Goal: Task Accomplishment & Management: Manage account settings

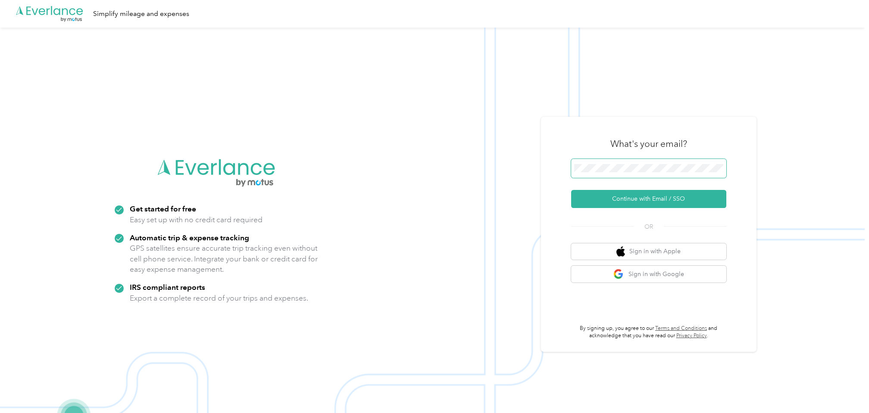
click at [597, 169] on span at bounding box center [648, 168] width 155 height 19
click at [626, 196] on button "Continue with Email / SSO" at bounding box center [648, 199] width 155 height 18
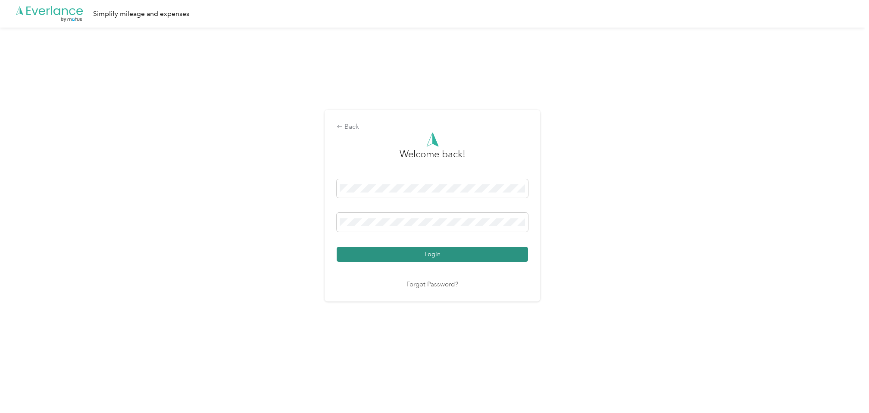
click at [474, 257] on button "Login" at bounding box center [432, 254] width 191 height 15
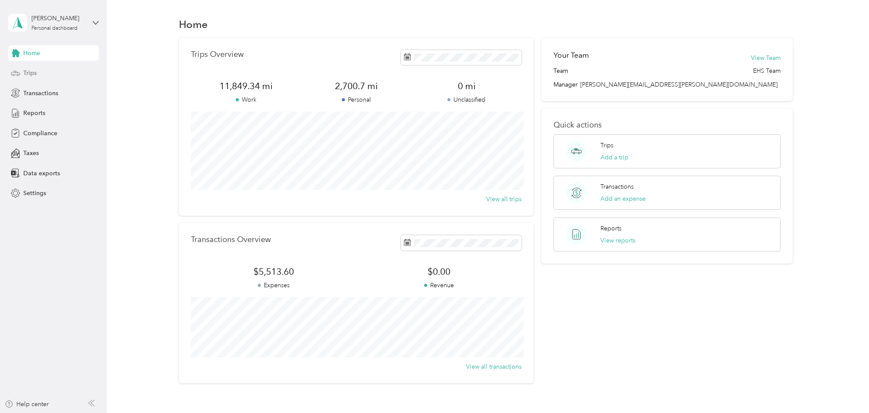
click at [30, 71] on span "Trips" at bounding box center [29, 73] width 13 height 9
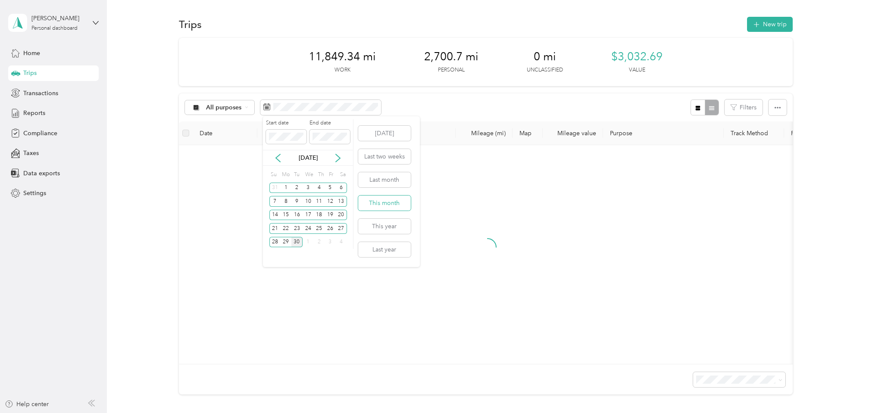
click at [381, 200] on button "This month" at bounding box center [384, 203] width 53 height 15
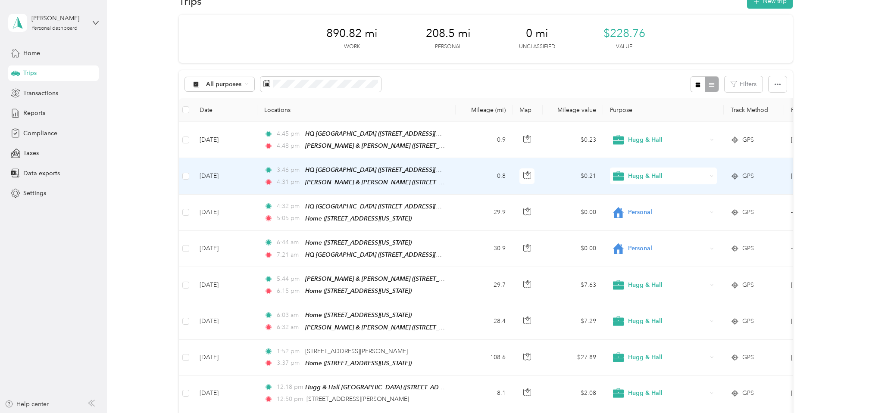
scroll to position [32, 0]
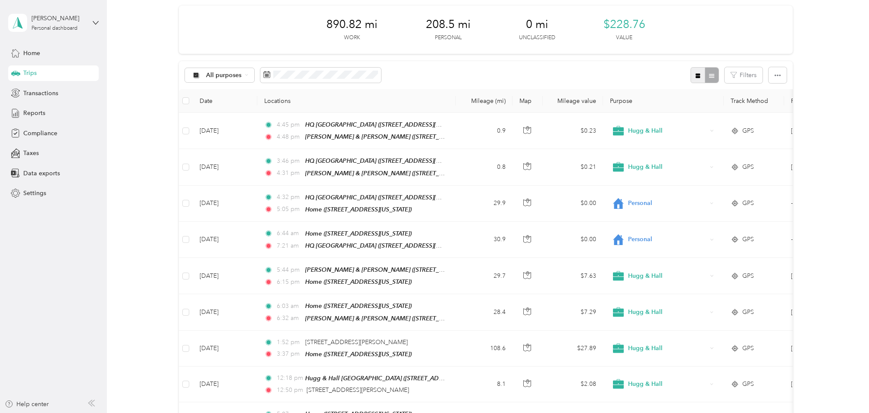
click at [698, 75] on button "button" at bounding box center [698, 75] width 15 height 16
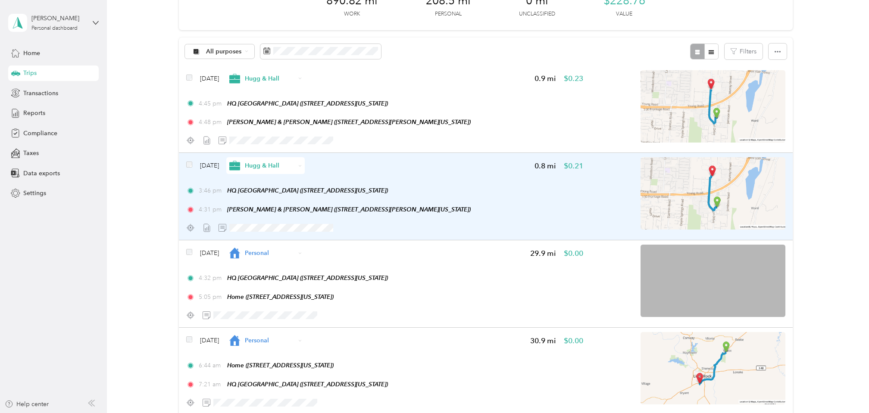
scroll to position [65, 0]
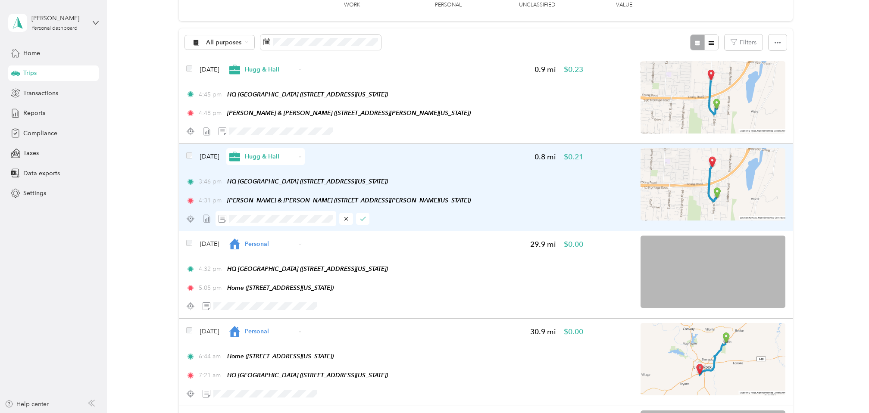
click at [355, 223] on div at bounding box center [293, 218] width 154 height 15
click at [364, 221] on icon "button" at bounding box center [362, 218] width 5 height 3
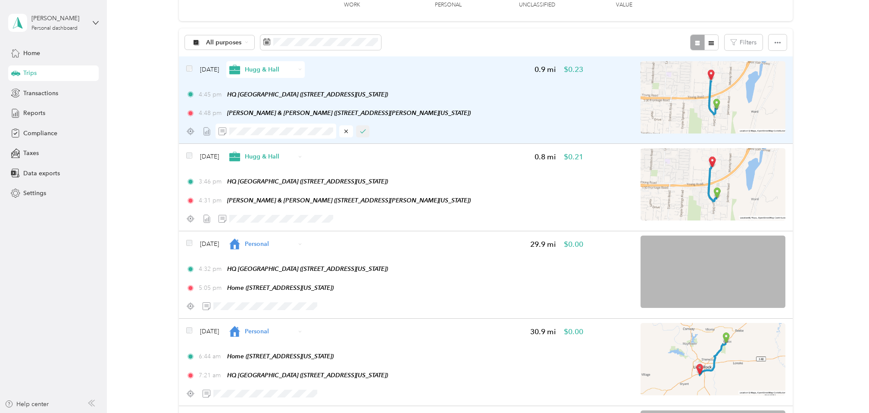
click at [370, 132] on button "button" at bounding box center [363, 131] width 14 height 12
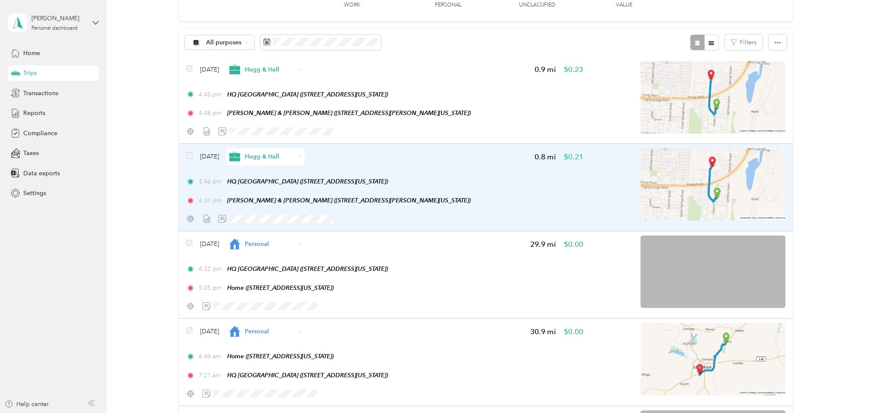
click at [360, 222] on div at bounding box center [384, 218] width 397 height 15
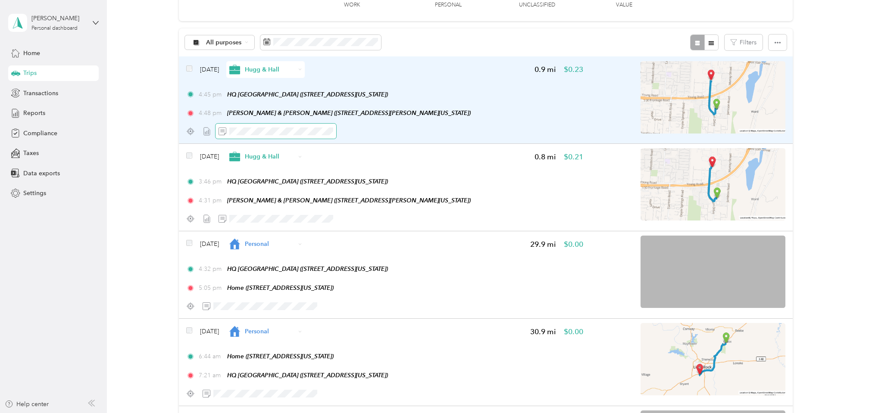
click at [251, 127] on span at bounding box center [276, 131] width 121 height 15
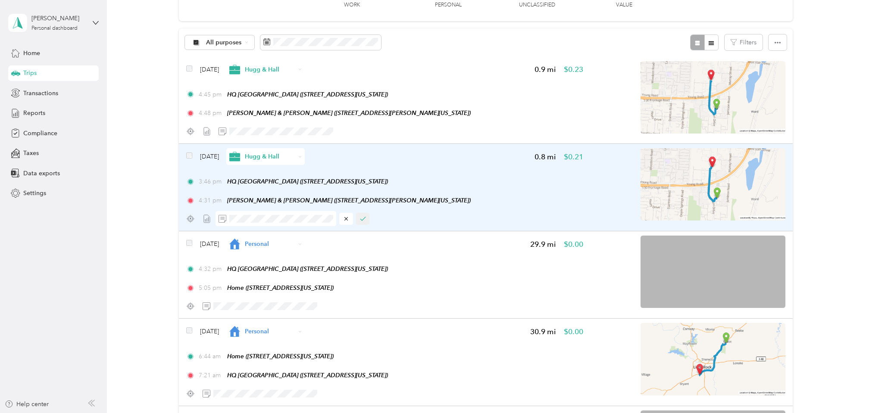
click at [369, 224] on button "button" at bounding box center [363, 219] width 14 height 12
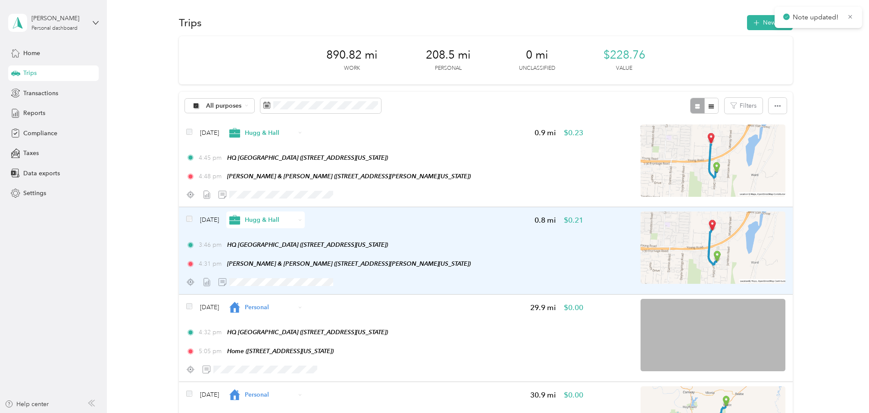
scroll to position [0, 0]
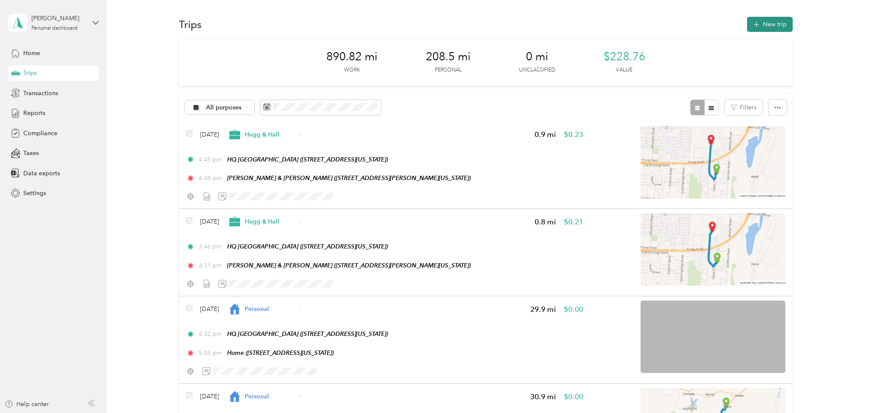
click at [771, 18] on button "New trip" at bounding box center [770, 24] width 46 height 15
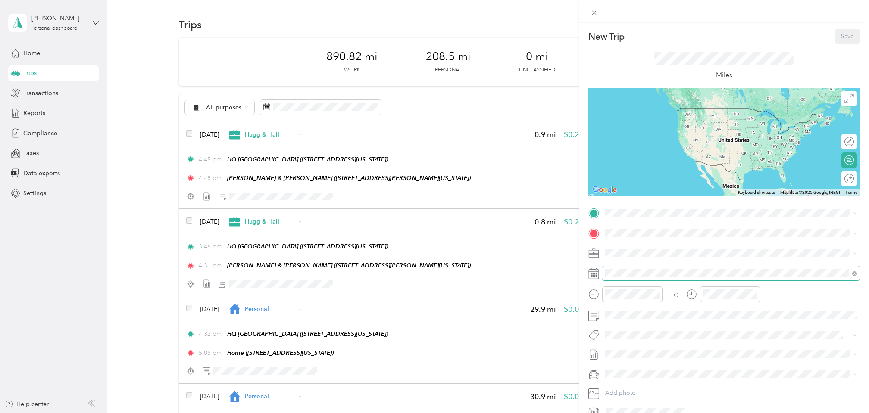
click at [617, 270] on span at bounding box center [731, 273] width 258 height 14
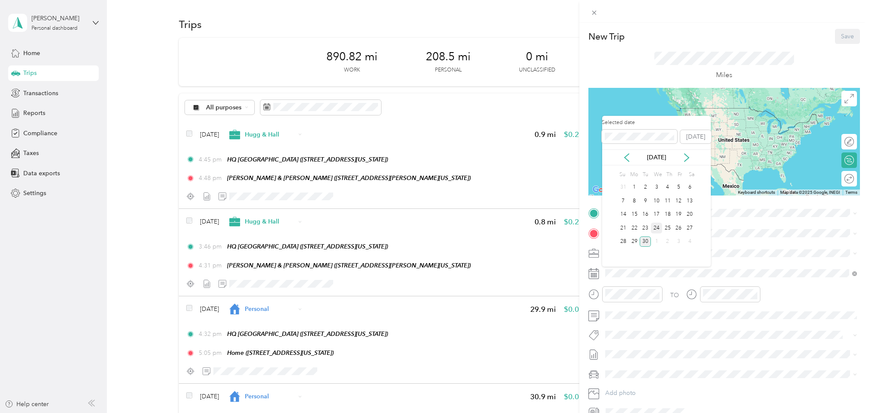
click at [657, 227] on div "24" at bounding box center [656, 228] width 11 height 11
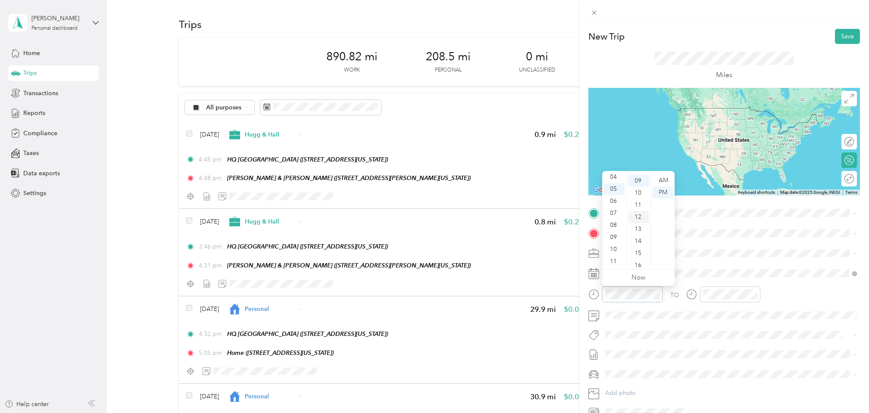
scroll to position [108, 0]
click at [661, 178] on div "AM" at bounding box center [663, 181] width 21 height 12
click at [638, 250] on div "15" at bounding box center [639, 253] width 21 height 12
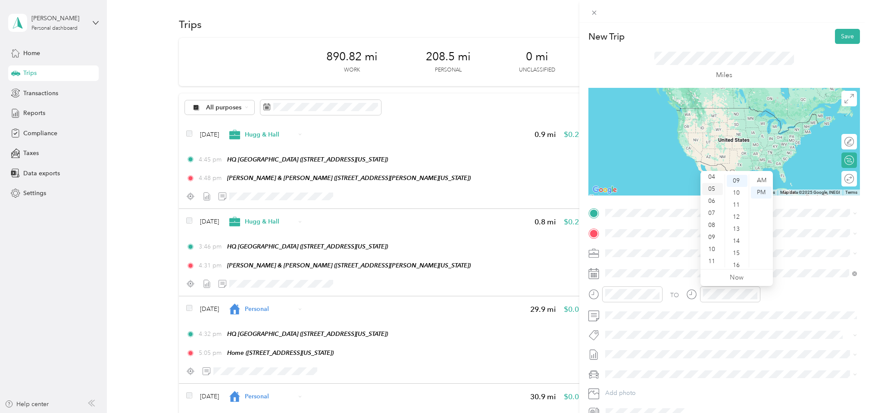
click at [713, 190] on div "05" at bounding box center [712, 189] width 21 height 12
click at [740, 257] on div "45" at bounding box center [737, 257] width 21 height 12
click at [761, 179] on div "AM" at bounding box center [761, 181] width 21 height 12
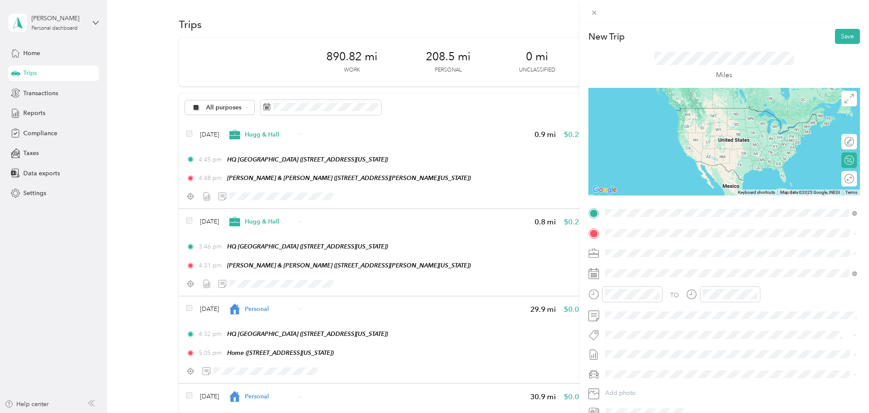
click at [643, 255] on span "[STREET_ADDRESS][US_STATE]" at bounding box center [665, 258] width 86 height 7
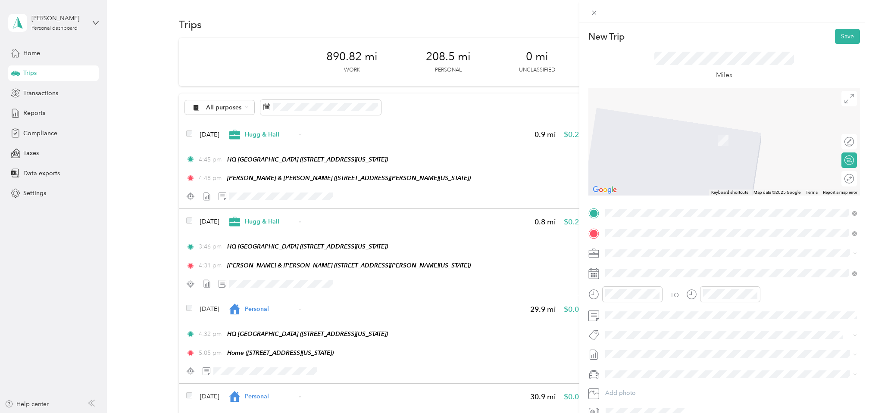
click at [663, 276] on div "TEAM [GEOGRAPHIC_DATA][STREET_ADDRESS][GEOGRAPHIC_DATA][GEOGRAPHIC_DATA]" at bounding box center [669, 275] width 94 height 21
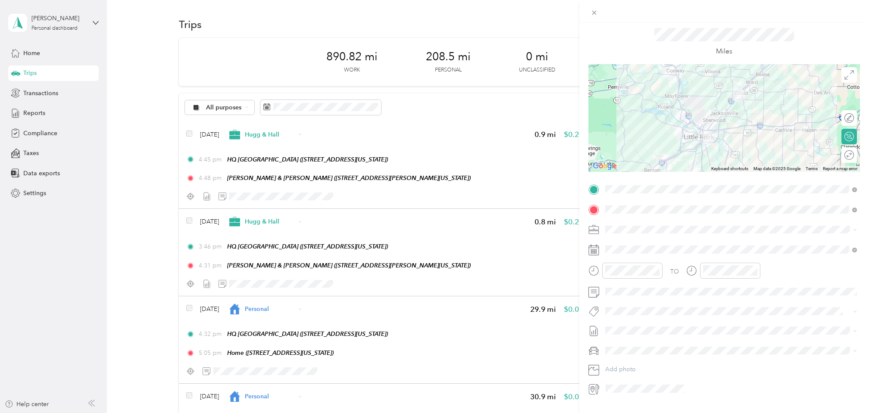
scroll to position [32, 0]
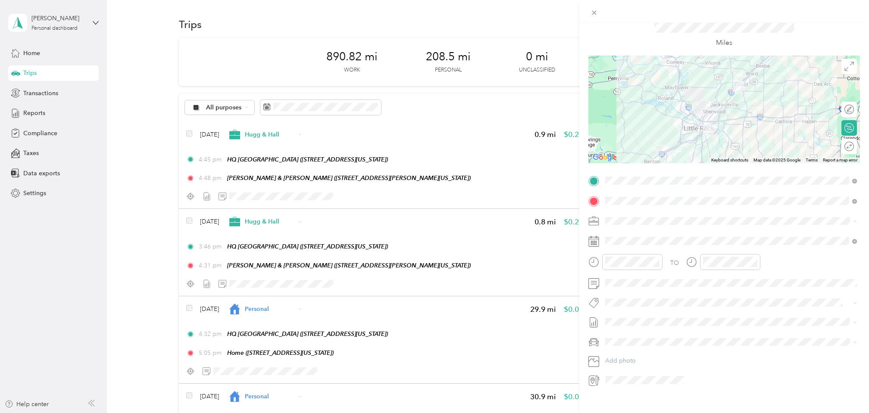
click at [632, 357] on span "[PERSON_NAME]" at bounding box center [632, 357] width 48 height 7
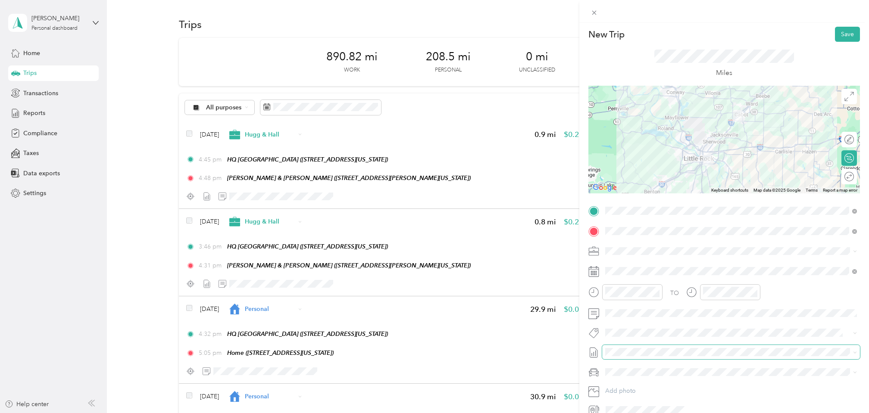
scroll to position [0, 0]
click at [844, 35] on button "Save" at bounding box center [847, 36] width 25 height 15
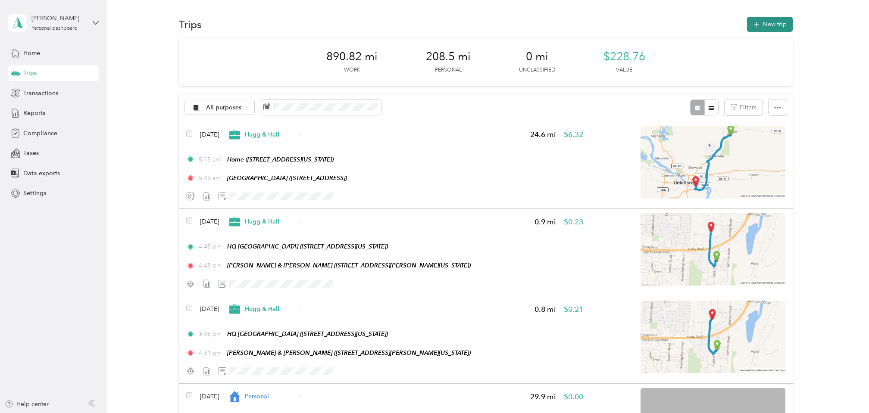
click at [757, 24] on icon "button" at bounding box center [757, 25] width 10 height 10
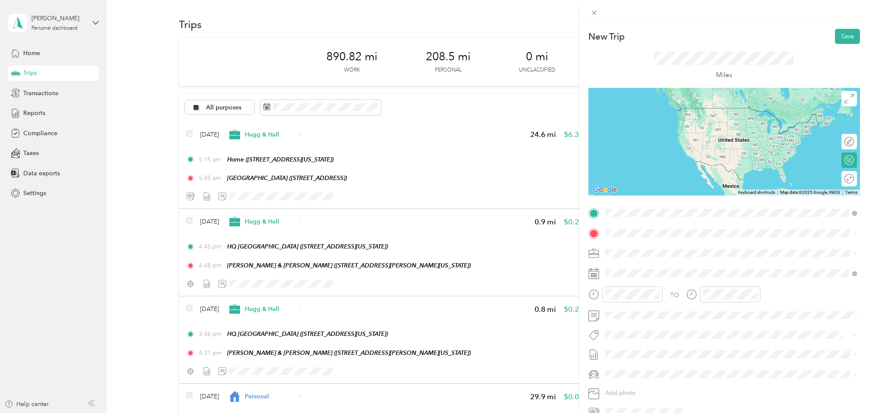
click at [691, 316] on div "TEAM [GEOGRAPHIC_DATA][STREET_ADDRESS][GEOGRAPHIC_DATA][GEOGRAPHIC_DATA]" at bounding box center [669, 315] width 94 height 21
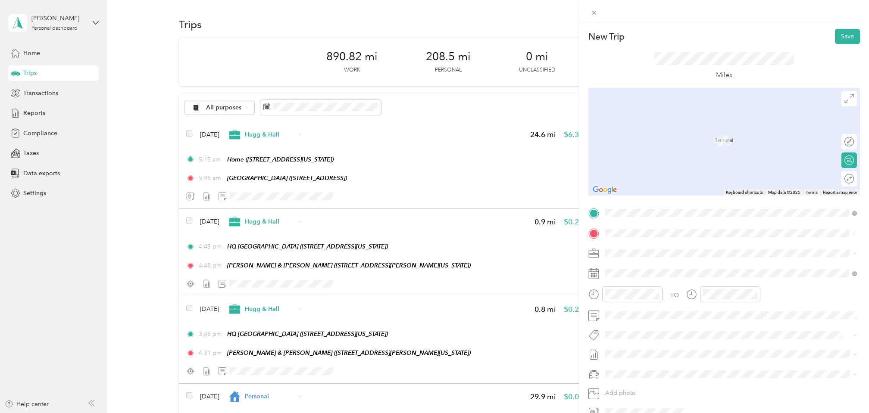
click at [678, 274] on div "Home [STREET_ADDRESS][US_STATE]" at bounding box center [665, 274] width 86 height 18
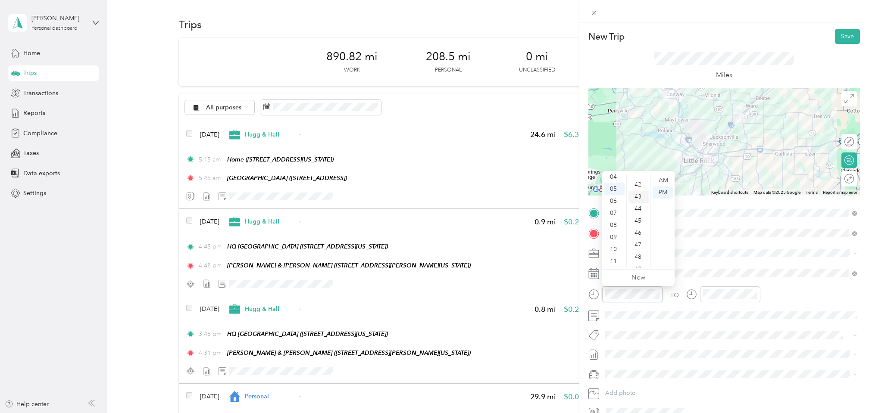
scroll to position [503, 0]
click at [639, 221] on div "45" at bounding box center [639, 221] width 21 height 12
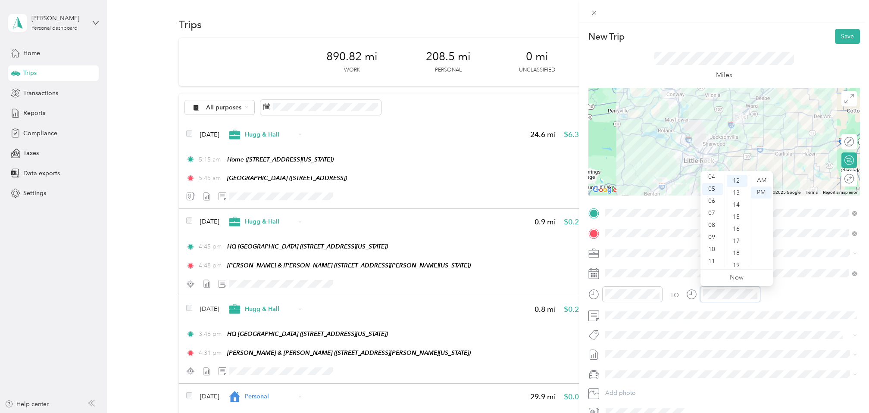
scroll to position [52, 0]
click at [709, 201] on div "06" at bounding box center [712, 201] width 21 height 12
click at [739, 241] on div "17" at bounding box center [737, 241] width 21 height 12
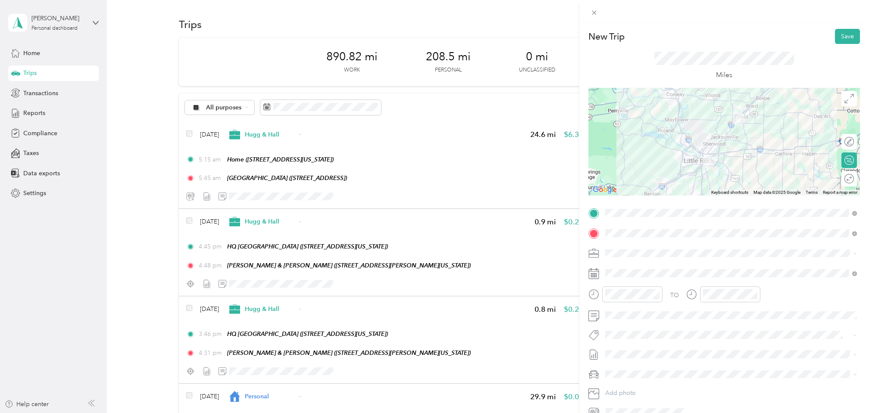
click at [764, 249] on span at bounding box center [731, 254] width 258 height 14
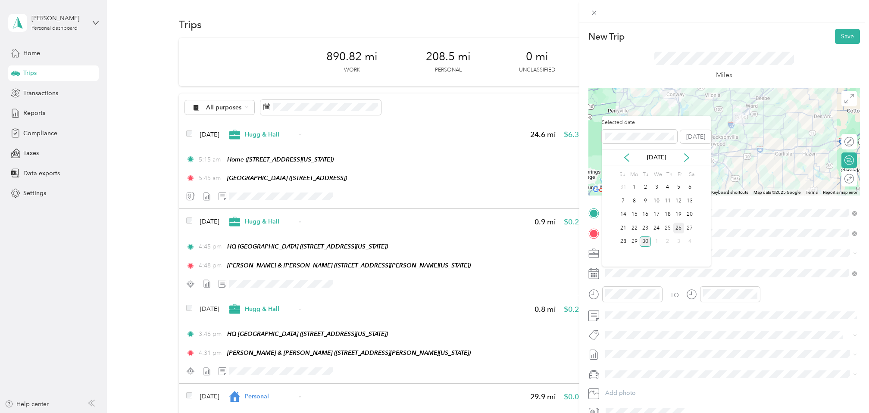
click at [676, 227] on div "26" at bounding box center [678, 228] width 11 height 11
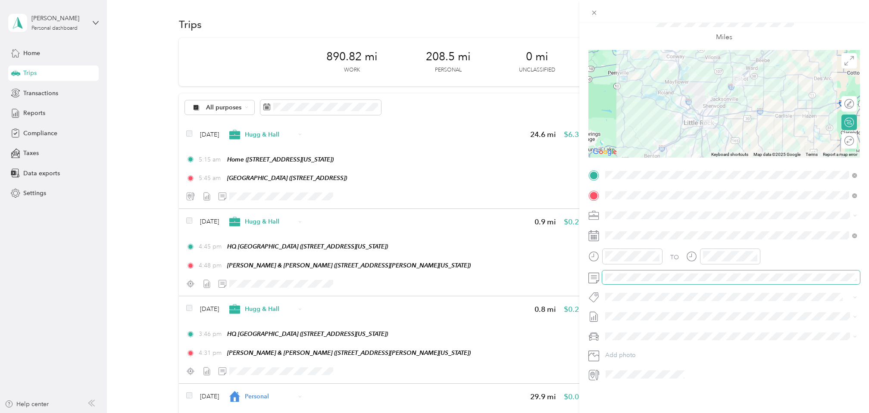
scroll to position [40, 0]
click at [630, 346] on span "[DATE] - [DATE]" at bounding box center [626, 342] width 43 height 9
click at [626, 354] on li "[PERSON_NAME]" at bounding box center [731, 351] width 258 height 15
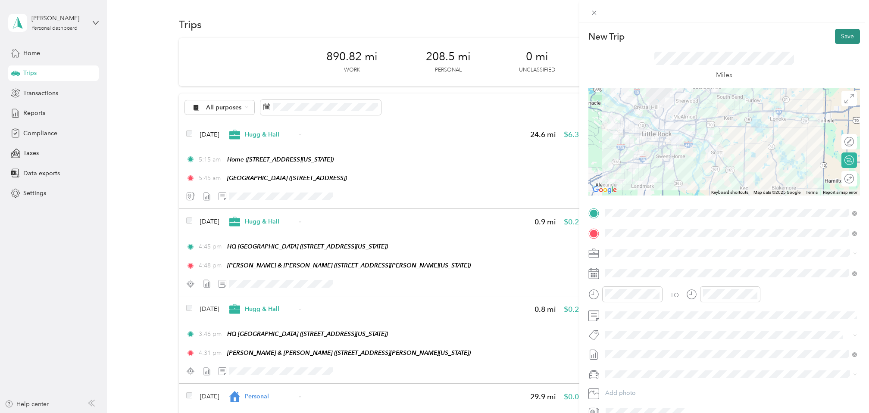
click at [844, 36] on button "Save" at bounding box center [847, 36] width 25 height 15
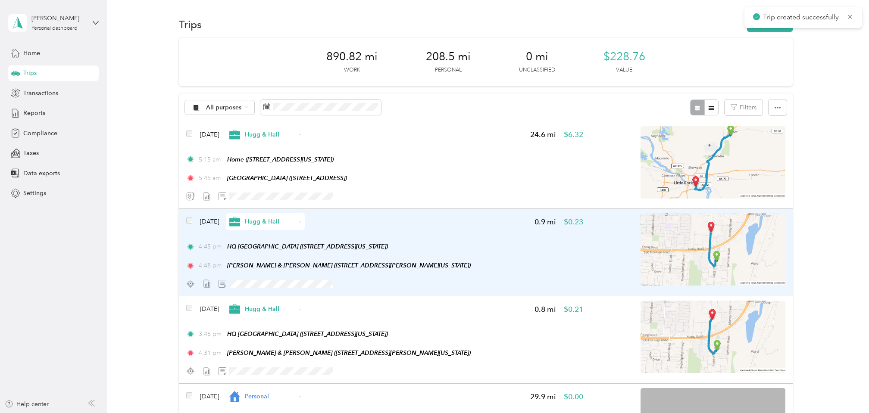
click at [420, 238] on div "[DATE] Hugg & Hall 0.9 mi $0.23 4:45 pm HQ [GEOGRAPHIC_DATA] ([STREET_ADDRESS][…" at bounding box center [384, 252] width 397 height 78
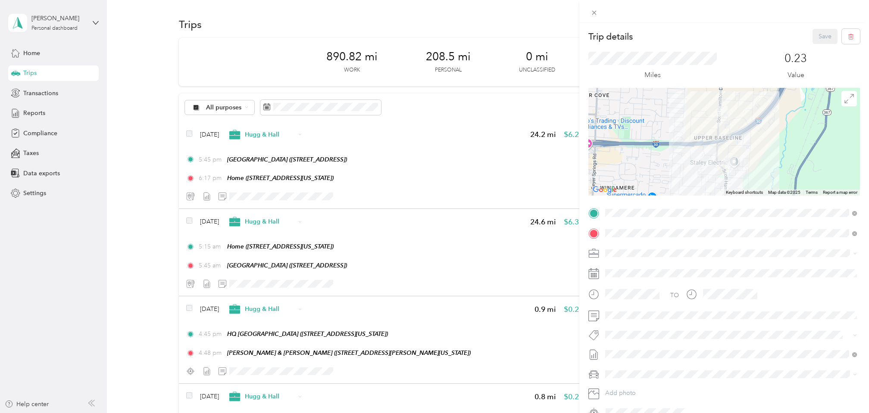
click at [423, 186] on div "Trip details Save This trip cannot be edited because it is either under review,…" at bounding box center [434, 206] width 869 height 413
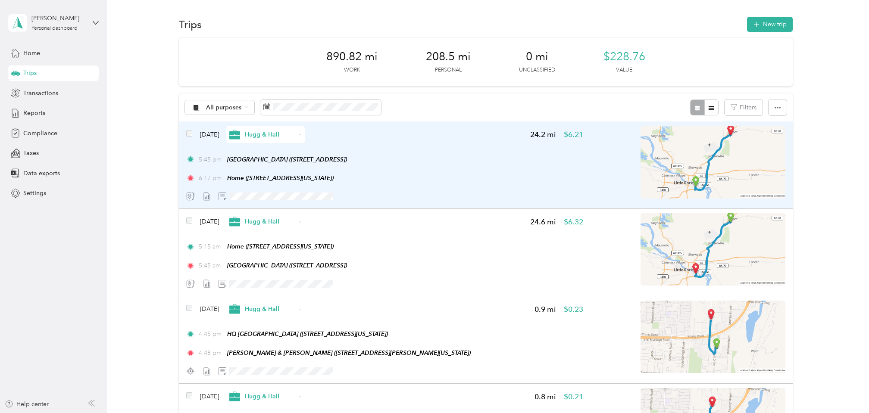
click at [432, 177] on div "6:17 pm Home ([STREET_ADDRESS][US_STATE])" at bounding box center [384, 178] width 397 height 9
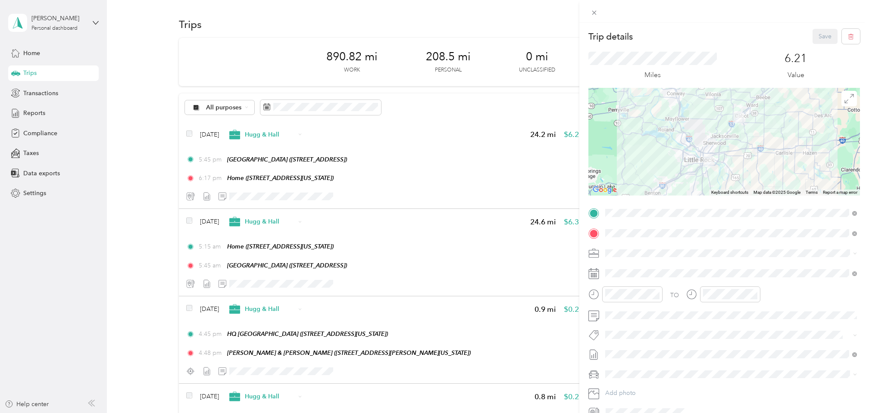
click at [766, 30] on div "Trip details Save" at bounding box center [725, 36] width 272 height 15
click at [457, 133] on div "Trip details Save This trip cannot be edited because it is either under review,…" at bounding box center [434, 206] width 869 height 413
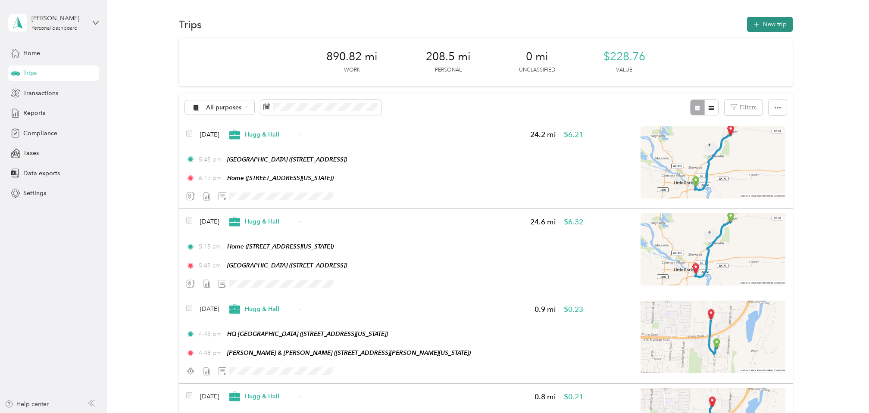
click at [760, 22] on span "button" at bounding box center [756, 24] width 7 height 7
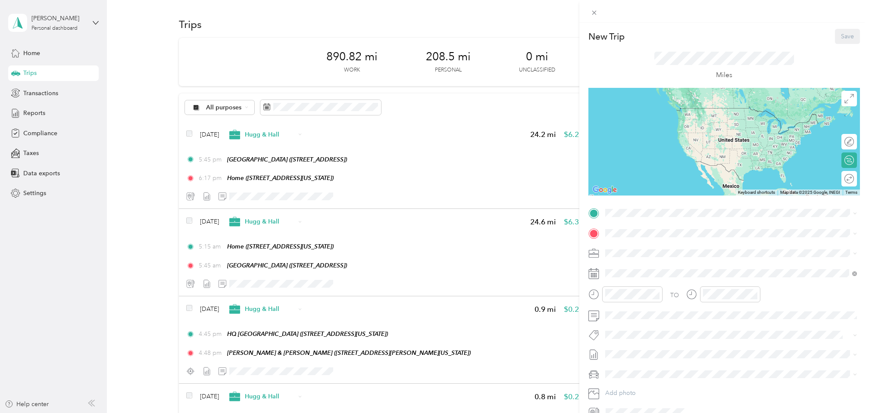
click at [464, 253] on div "New Trip Save This trip cannot be edited because it is either under review, app…" at bounding box center [434, 206] width 869 height 413
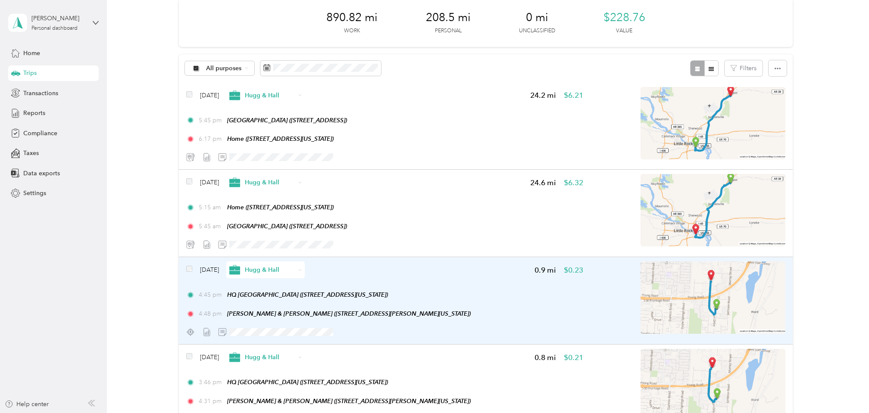
scroll to position [97, 0]
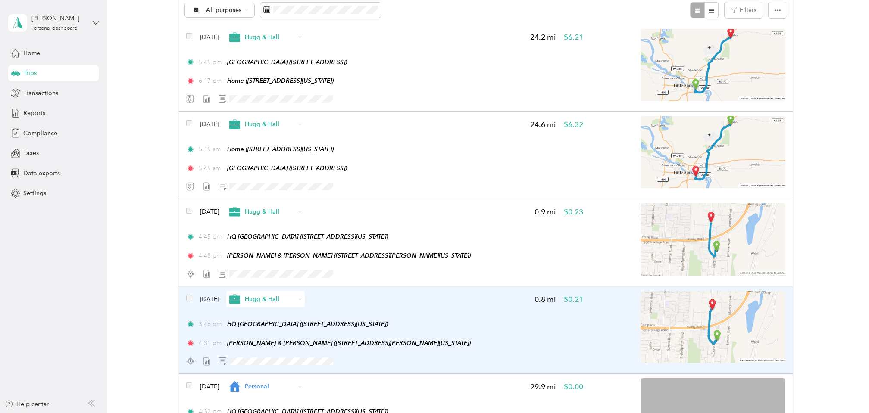
click at [464, 323] on div "[DATE] Hugg & Hall 0.8 mi $0.21 3:46 pm HQ [GEOGRAPHIC_DATA] ([STREET_ADDRESS][…" at bounding box center [384, 330] width 397 height 78
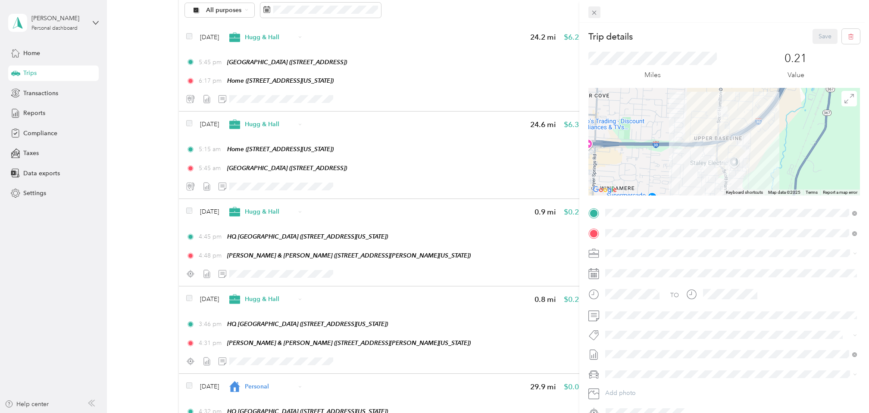
click at [594, 14] on icon at bounding box center [594, 12] width 7 height 7
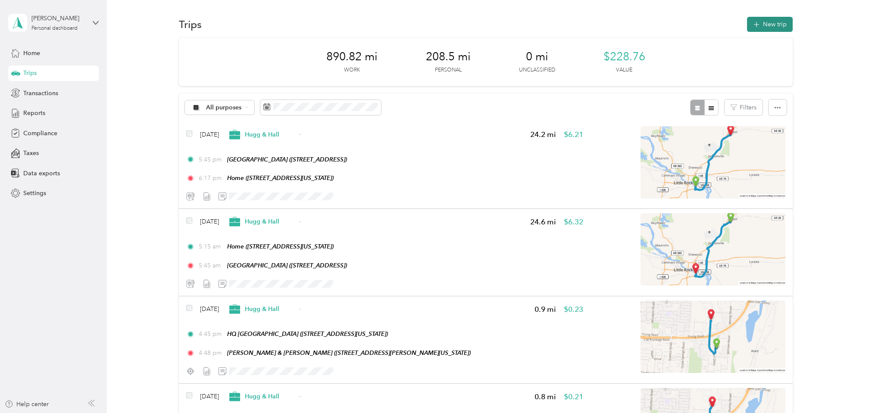
click at [763, 23] on button "New trip" at bounding box center [770, 24] width 46 height 15
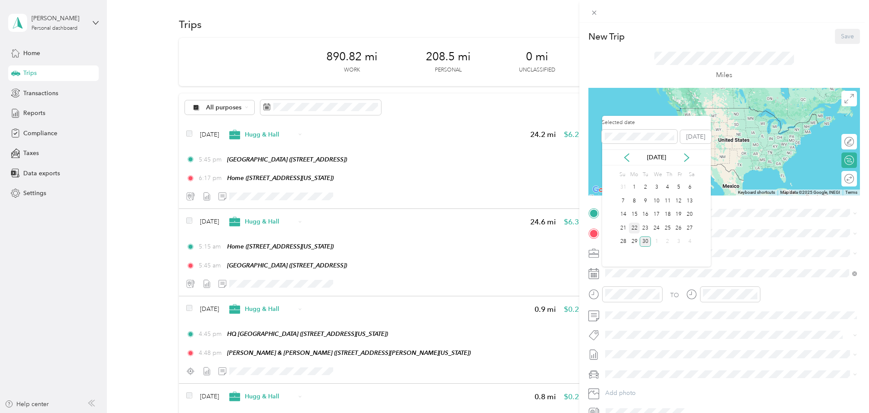
click at [636, 232] on div "22" at bounding box center [634, 228] width 11 height 11
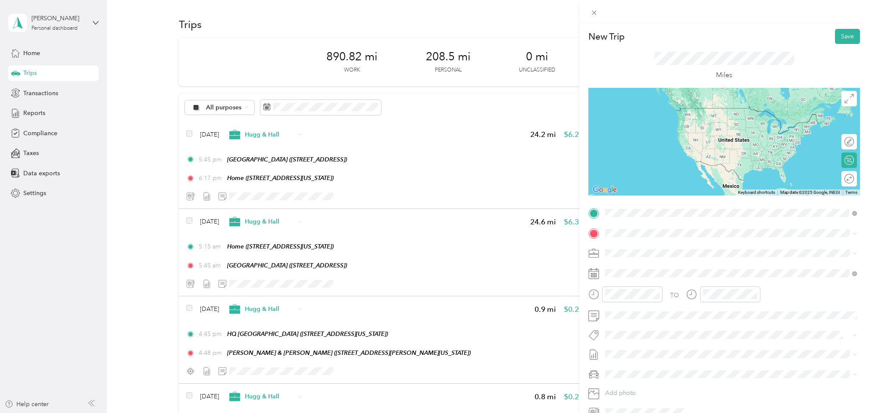
click at [653, 254] on div "[PERSON_NAME] & [PERSON_NAME] [STREET_ADDRESS][PERSON_NAME][US_STATE]" at bounding box center [689, 254] width 134 height 18
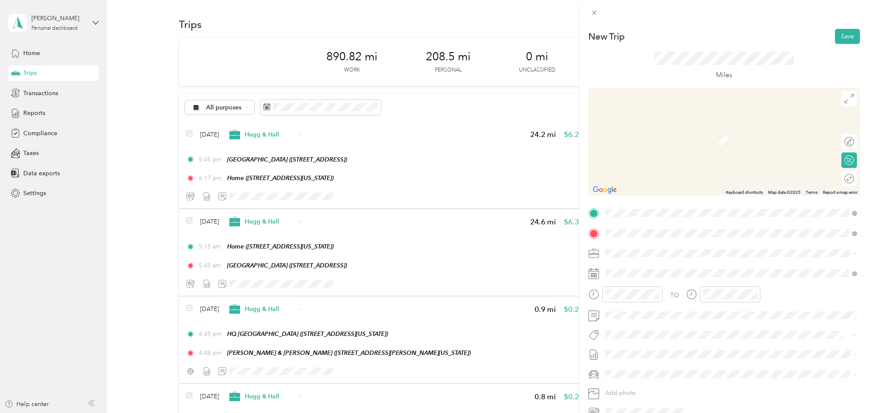
click at [653, 297] on strong "HQ [GEOGRAPHIC_DATA]" at bounding box center [659, 299] width 75 height 8
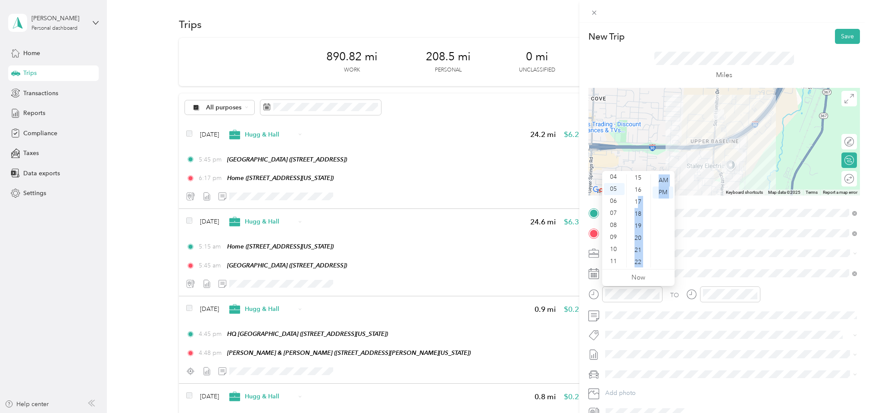
scroll to position [232, 0]
drag, startPoint x: 637, startPoint y: 223, endPoint x: 639, endPoint y: 246, distance: 23.4
click at [639, 250] on ul "00 01 02 03 04 05 06 07 08 09 10 11 12 13 14 15 16 17 18 19 20 21 22 23 24 25 2…" at bounding box center [638, 221] width 24 height 93
click at [637, 187] on div "08" at bounding box center [639, 188] width 21 height 12
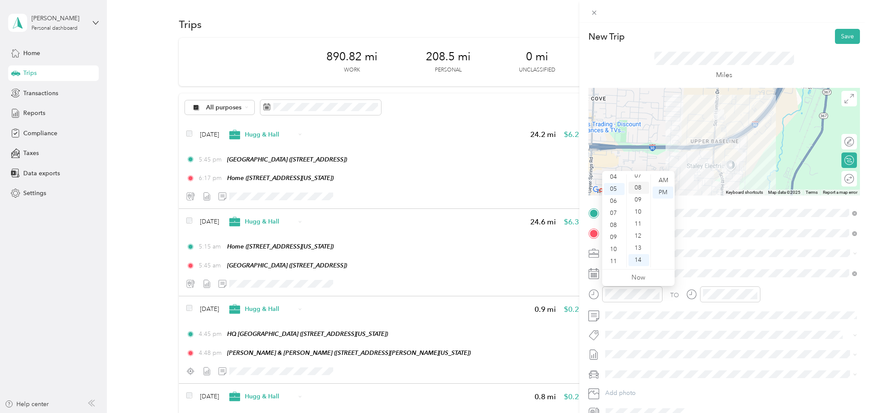
scroll to position [96, 0]
click at [657, 191] on div "PM" at bounding box center [663, 193] width 21 height 12
click at [706, 266] on div "TO Add photo" at bounding box center [725, 313] width 272 height 214
drag, startPoint x: 734, startPoint y: 195, endPoint x: 734, endPoint y: 206, distance: 10.3
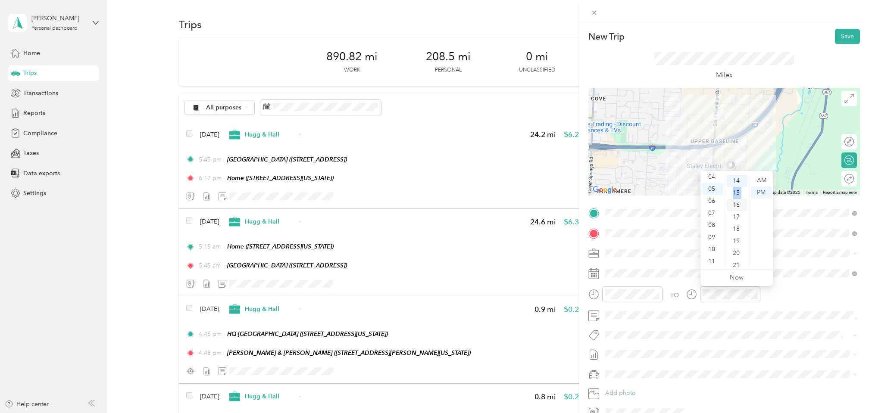
click at [734, 206] on ul "00 01 02 03 04 05 06 07 08 09 10 11 12 13 14 15 16 17 18 19 20 21 22 23 24 25 2…" at bounding box center [737, 221] width 24 height 93
click at [738, 185] on div "11" at bounding box center [737, 186] width 21 height 12
click at [659, 386] on div "TO Add photo" at bounding box center [725, 313] width 272 height 214
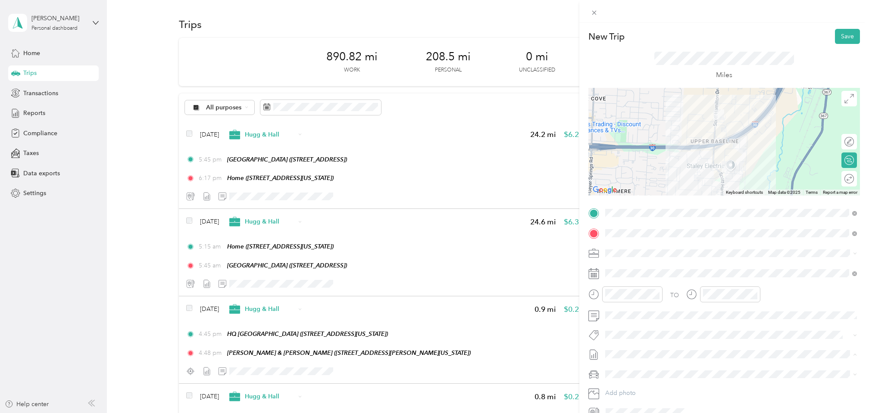
click at [632, 379] on li "[DATE] - [DATE] Draft" at bounding box center [731, 385] width 258 height 14
click at [627, 346] on div "[PERSON_NAME]" at bounding box center [731, 344] width 246 height 9
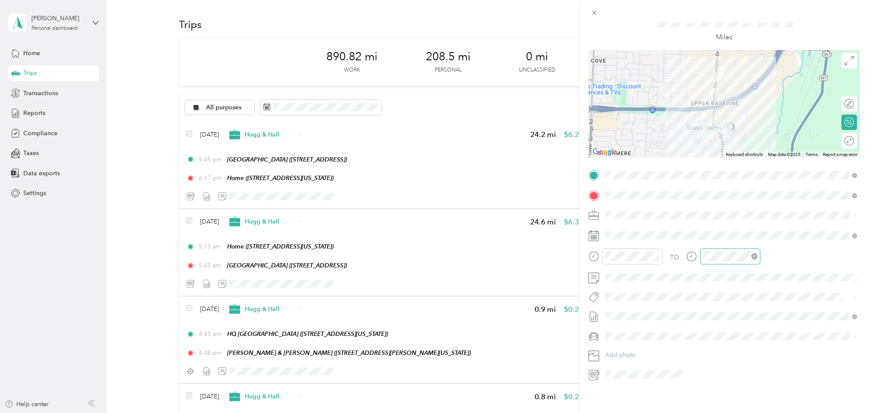
scroll to position [0, 0]
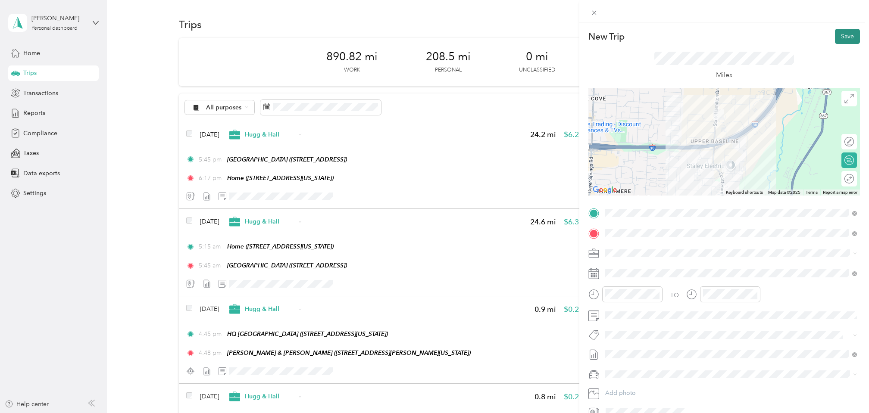
click at [848, 41] on button "Save" at bounding box center [847, 36] width 25 height 15
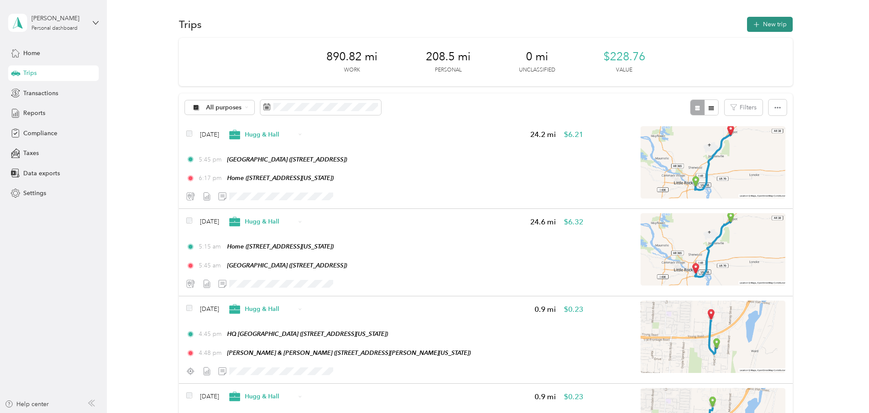
click at [766, 22] on button "New trip" at bounding box center [770, 24] width 46 height 15
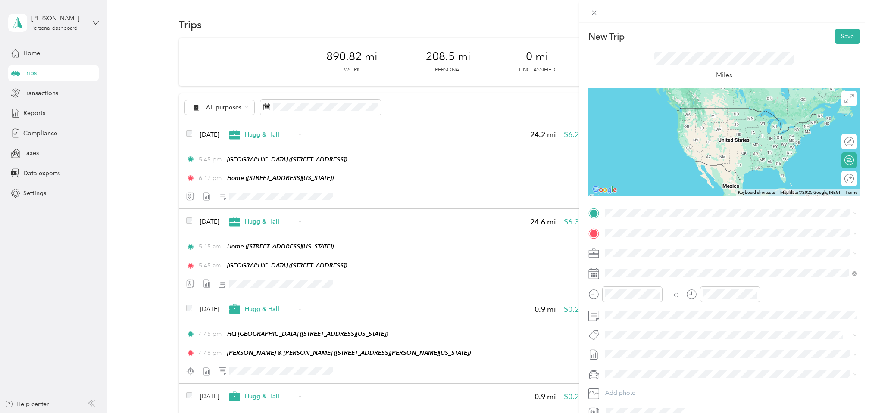
click at [643, 256] on span "[STREET_ADDRESS][PERSON_NAME][US_STATE]" at bounding box center [689, 257] width 134 height 7
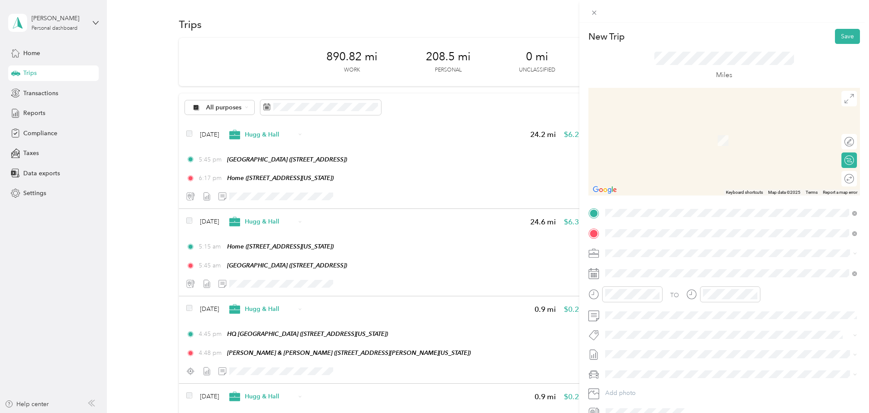
click at [664, 297] on strong "HQ [GEOGRAPHIC_DATA]" at bounding box center [659, 299] width 75 height 8
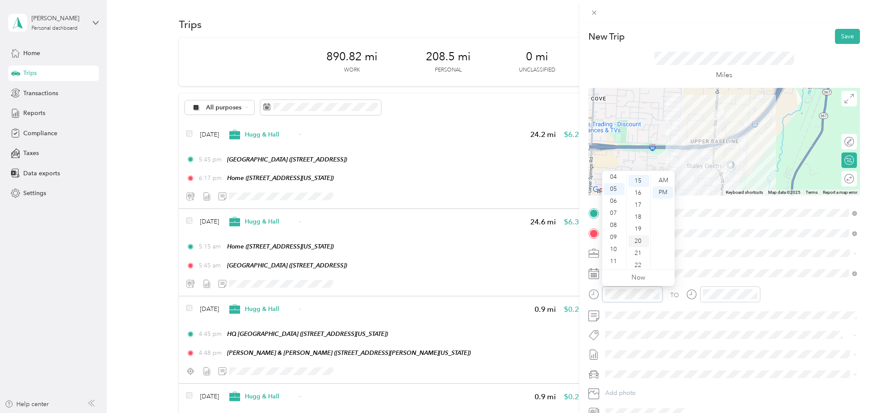
scroll to position [181, 0]
click at [642, 191] on div "08" at bounding box center [639, 191] width 21 height 12
click at [737, 191] on div "11" at bounding box center [737, 190] width 21 height 12
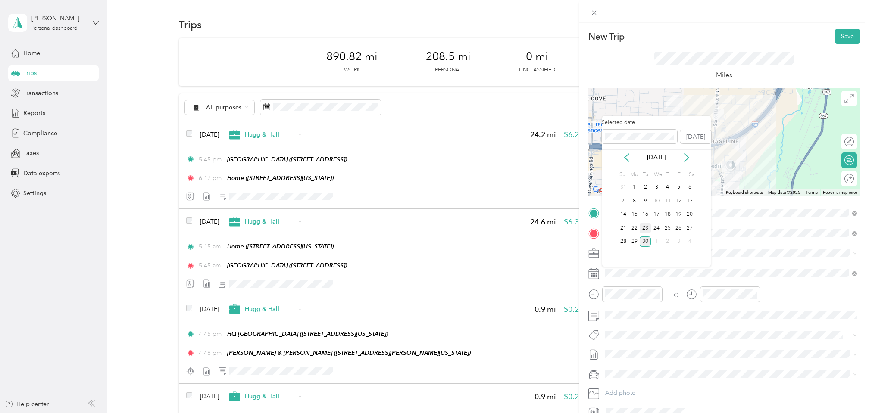
click at [646, 227] on div "23" at bounding box center [645, 228] width 11 height 11
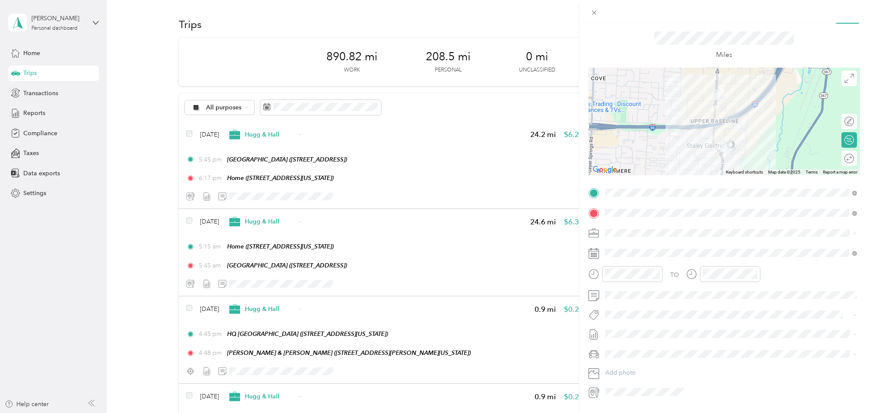
scroll to position [40, 0]
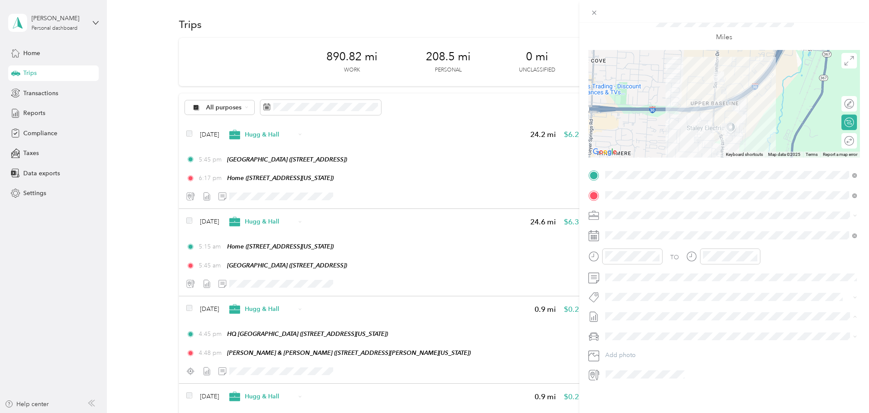
click at [632, 341] on span "[DATE] - [DATE]" at bounding box center [626, 344] width 43 height 9
click at [632, 348] on span "[PERSON_NAME]" at bounding box center [632, 351] width 48 height 7
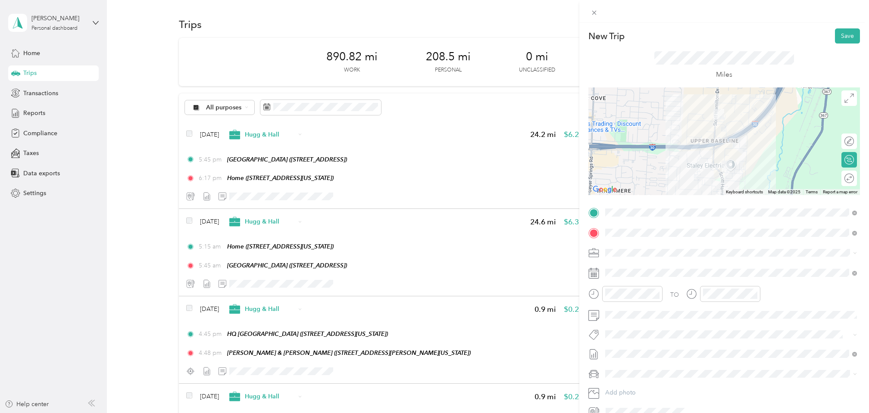
scroll to position [0, 0]
click at [848, 34] on button "Save" at bounding box center [847, 36] width 25 height 15
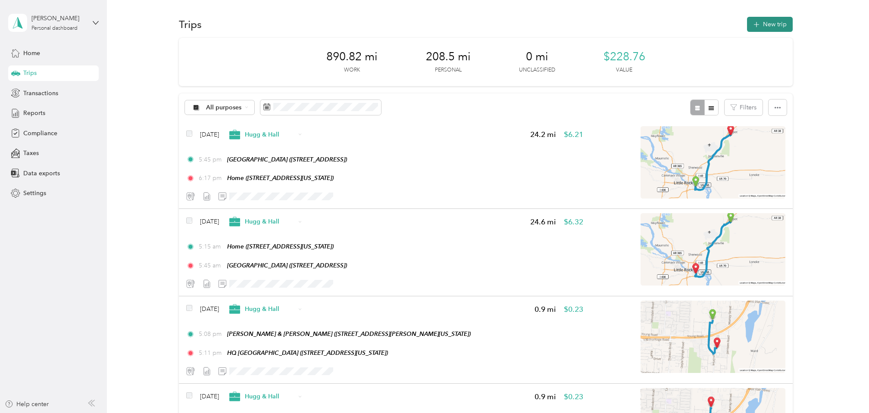
click at [764, 27] on button "New trip" at bounding box center [770, 24] width 46 height 15
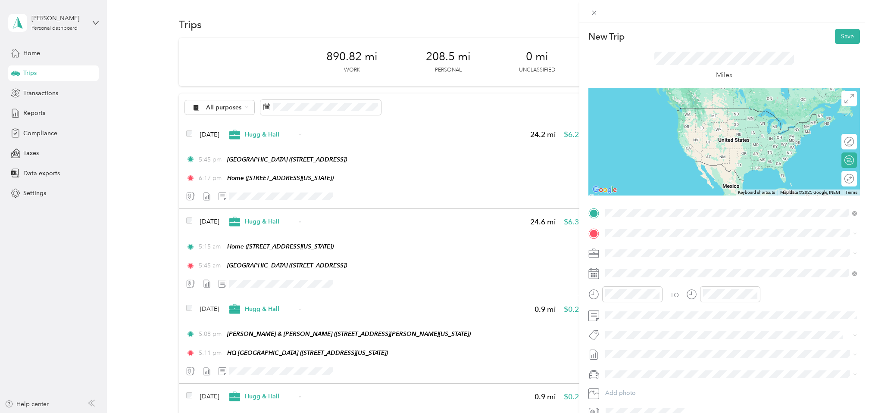
click at [651, 280] on strong "HQ [GEOGRAPHIC_DATA]" at bounding box center [659, 279] width 75 height 8
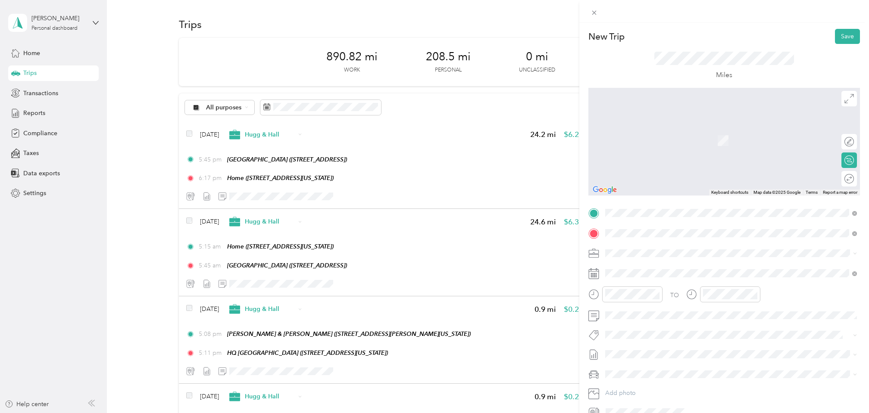
click at [653, 276] on span "[STREET_ADDRESS][PERSON_NAME][US_STATE]" at bounding box center [689, 278] width 134 height 7
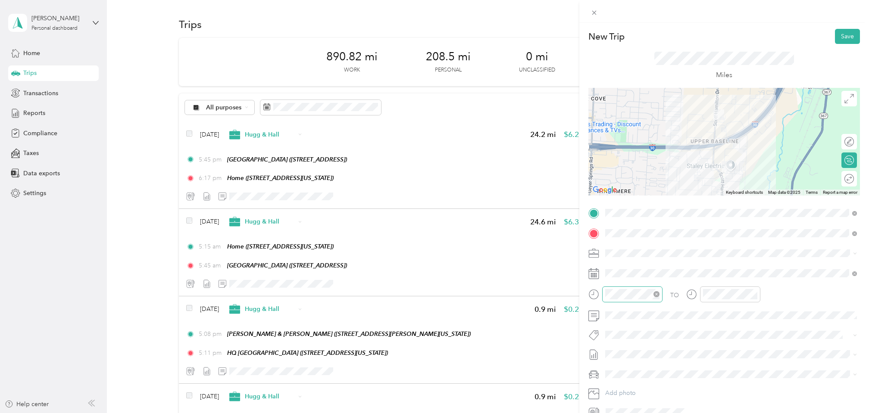
click at [656, 294] on icon "close-circle" at bounding box center [657, 294] width 6 height 6
click at [614, 216] on div "03" at bounding box center [614, 217] width 21 height 12
click at [664, 191] on div "PM" at bounding box center [663, 193] width 21 height 12
drag, startPoint x: 640, startPoint y: 189, endPoint x: 640, endPoint y: 201, distance: 12.1
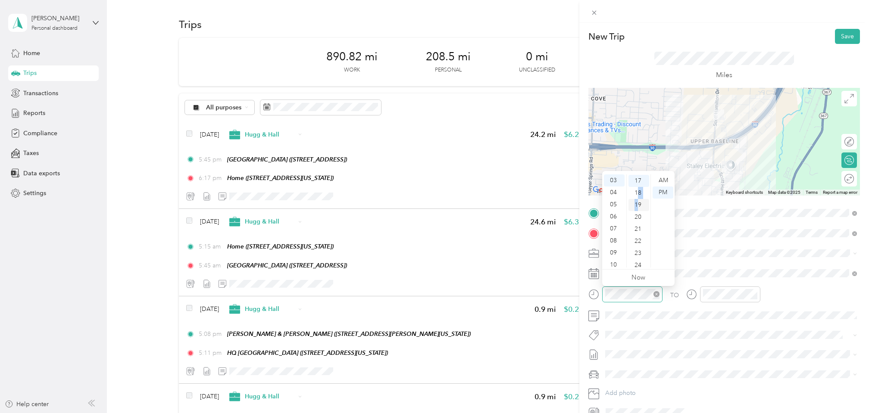
click at [640, 201] on ul "00 01 02 03 04 05 06 07 08 09 10 11 12 13 14 15 16 17 18 19 20 21 22 23 24 25 2…" at bounding box center [638, 221] width 24 height 93
click at [641, 219] on div "20" at bounding box center [639, 217] width 21 height 12
click at [646, 270] on div "Hugg & Hall" at bounding box center [726, 267] width 236 height 9
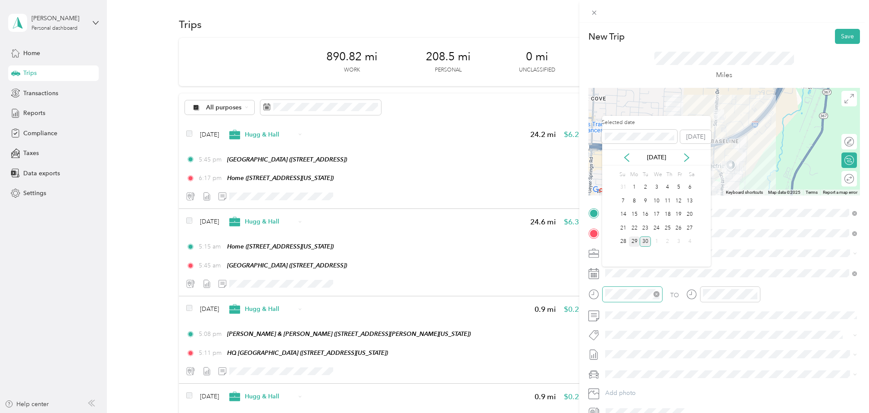
click at [636, 244] on div "29" at bounding box center [634, 242] width 11 height 11
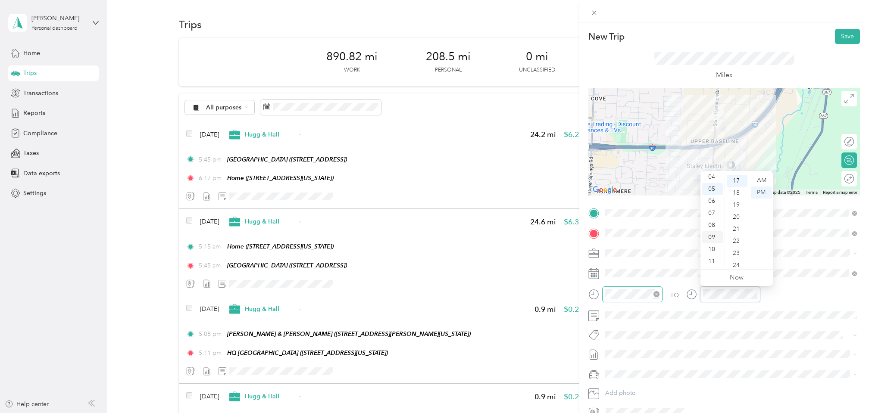
scroll to position [52, 0]
click at [712, 178] on div "04" at bounding box center [712, 177] width 21 height 12
click at [735, 183] on div "00" at bounding box center [737, 181] width 21 height 12
click at [735, 182] on div "00" at bounding box center [737, 181] width 21 height 12
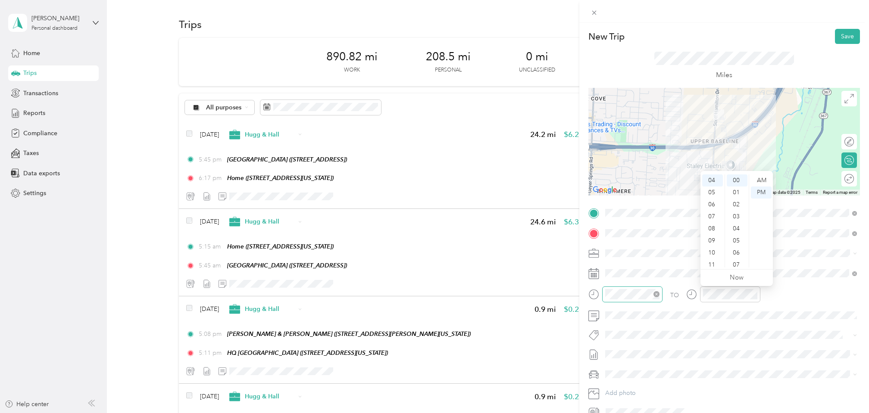
click at [788, 299] on div "TO" at bounding box center [725, 298] width 272 height 22
click at [633, 382] on span "[DATE] - [DATE]" at bounding box center [626, 384] width 43 height 9
click at [630, 345] on div "[PERSON_NAME]" at bounding box center [731, 344] width 246 height 9
click at [843, 39] on button "Save" at bounding box center [847, 36] width 25 height 15
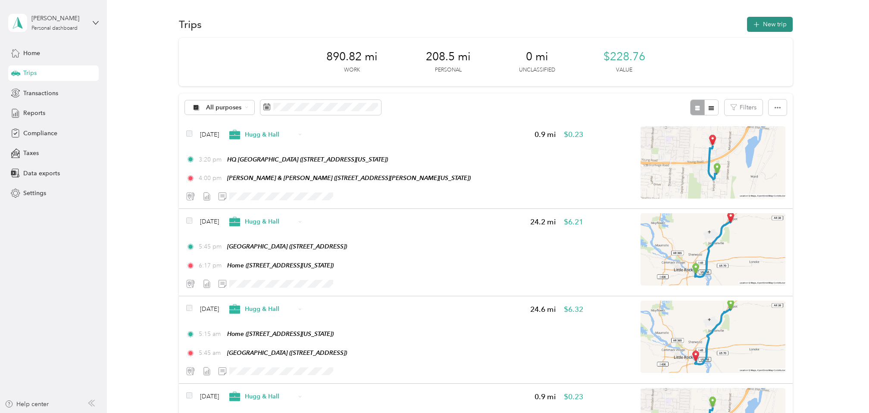
click at [760, 24] on icon "button" at bounding box center [757, 25] width 10 height 10
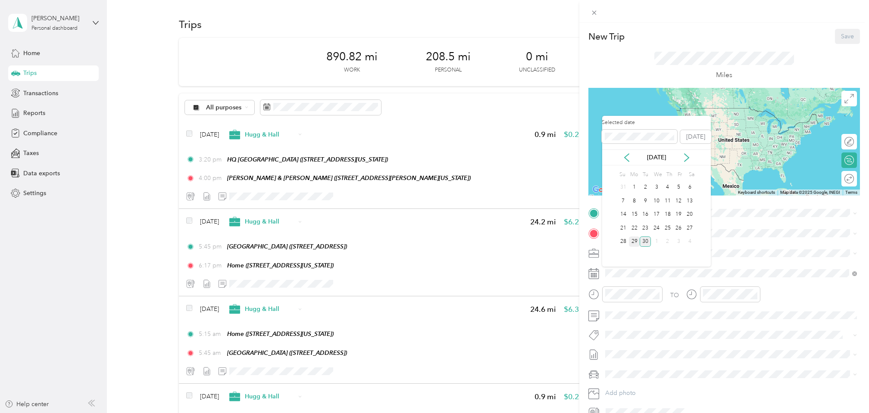
click at [636, 244] on div "29" at bounding box center [634, 242] width 11 height 11
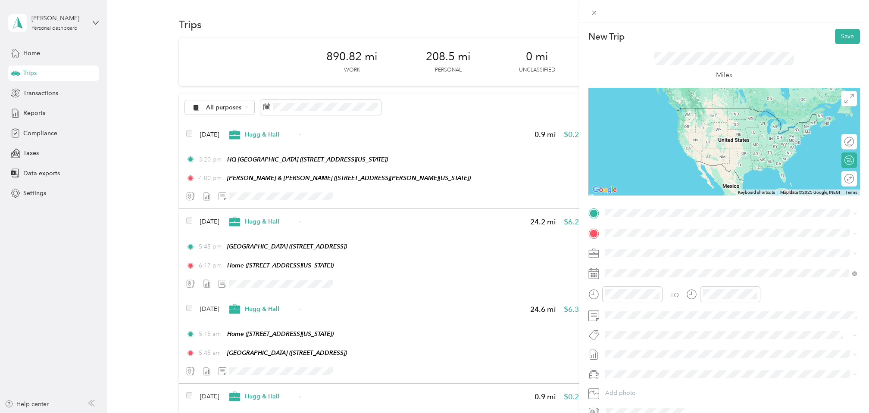
click at [210, 181] on div "New Trip Save This trip cannot be edited because it is either under review, app…" at bounding box center [434, 206] width 869 height 413
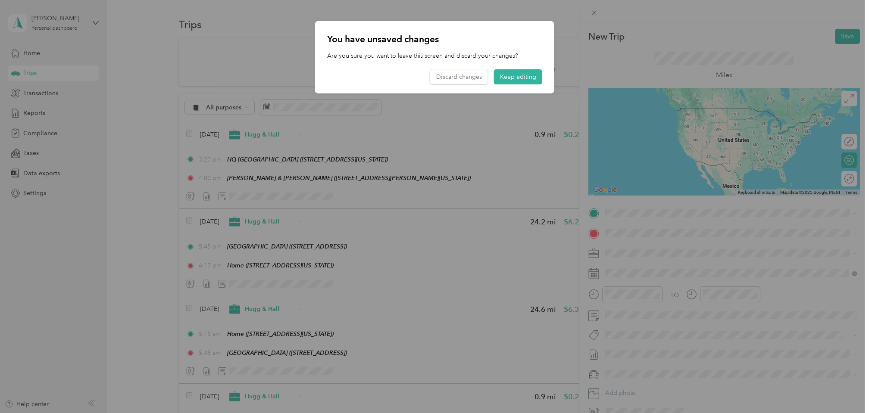
click at [629, 296] on div at bounding box center [434, 206] width 869 height 413
click at [523, 79] on button "Keep editing" at bounding box center [518, 76] width 48 height 15
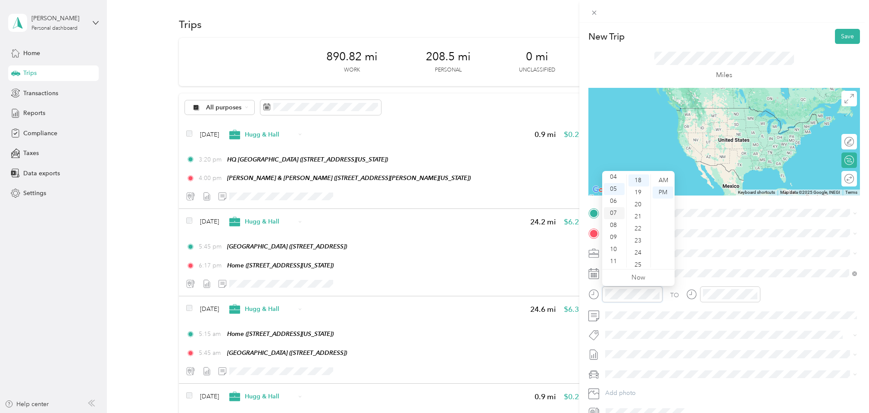
scroll to position [52, 0]
click at [615, 179] on div "04" at bounding box center [614, 177] width 21 height 12
click at [614, 179] on div "04" at bounding box center [614, 181] width 21 height 12
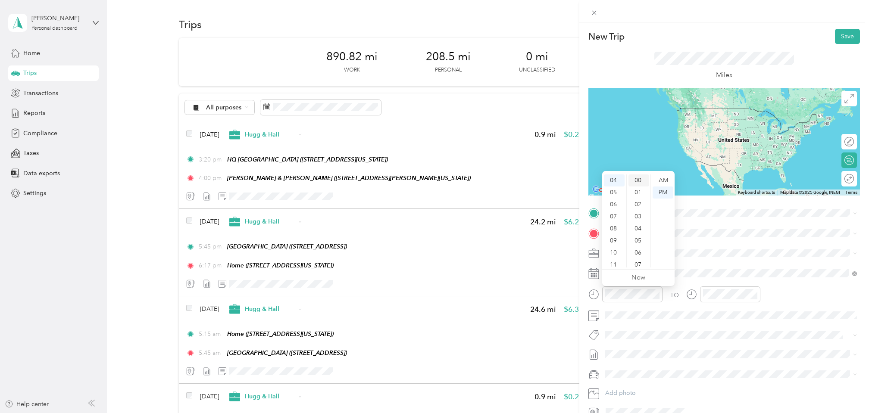
click at [633, 179] on div "00" at bounding box center [639, 181] width 21 height 12
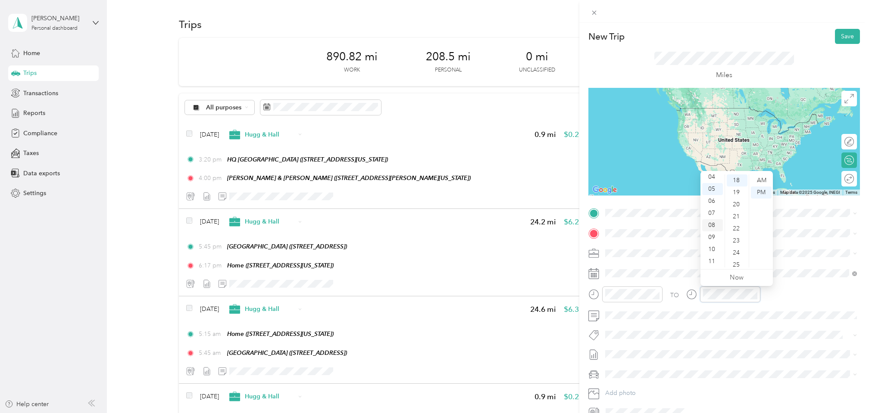
scroll to position [52, 0]
click at [709, 179] on div "04" at bounding box center [712, 177] width 21 height 12
click at [735, 206] on div "04" at bounding box center [737, 207] width 21 height 12
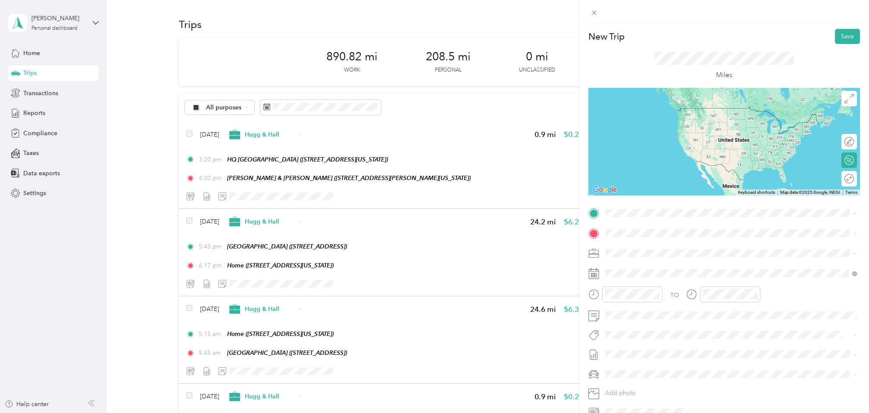
click at [651, 349] on div "TO Add photo" at bounding box center [725, 313] width 272 height 214
click at [643, 382] on span "[DATE] - [DATE]" at bounding box center [626, 384] width 43 height 9
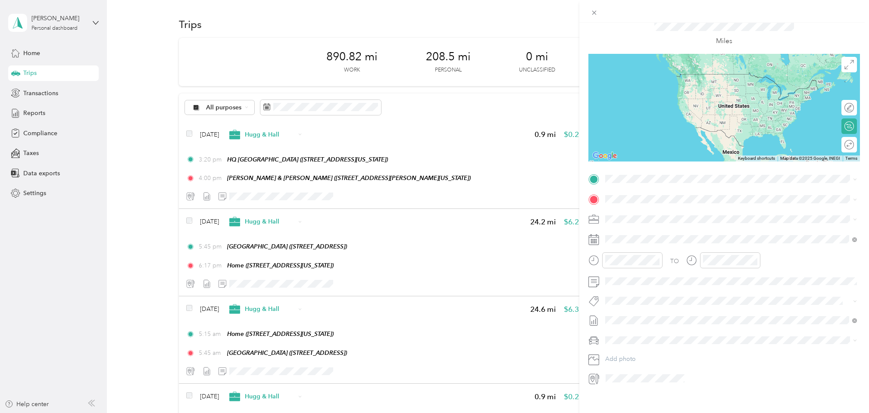
scroll to position [40, 0]
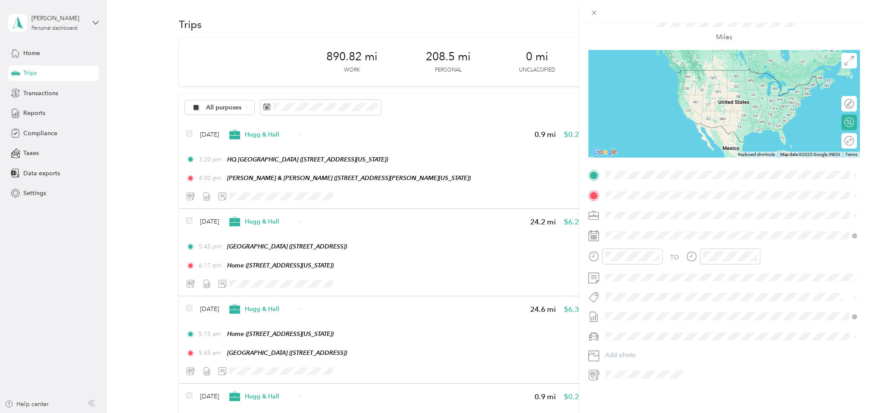
click at [635, 356] on div "[PERSON_NAME]" at bounding box center [731, 351] width 246 height 9
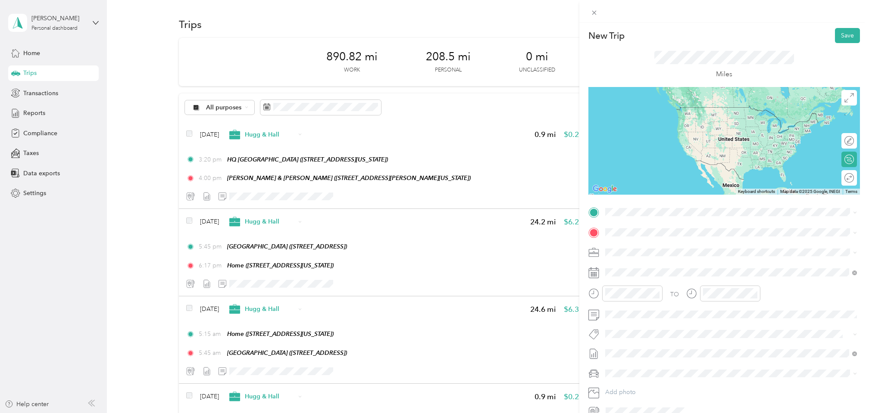
scroll to position [0, 0]
click at [841, 32] on button "Save" at bounding box center [847, 36] width 25 height 15
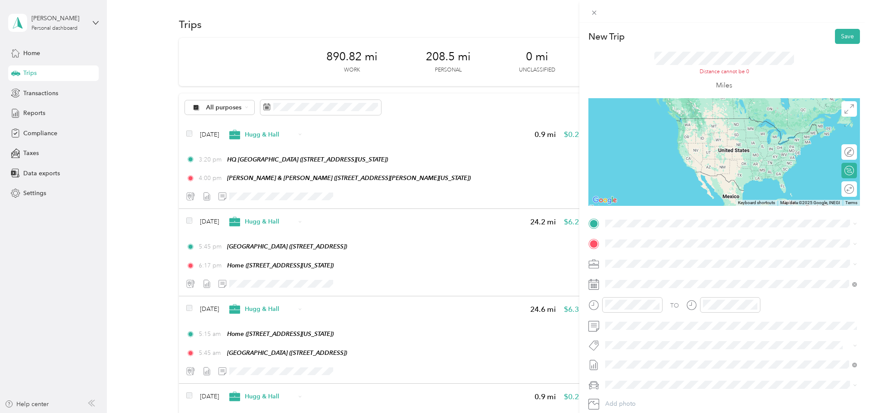
click at [636, 266] on span "[STREET_ADDRESS][PERSON_NAME][US_STATE]" at bounding box center [689, 266] width 134 height 7
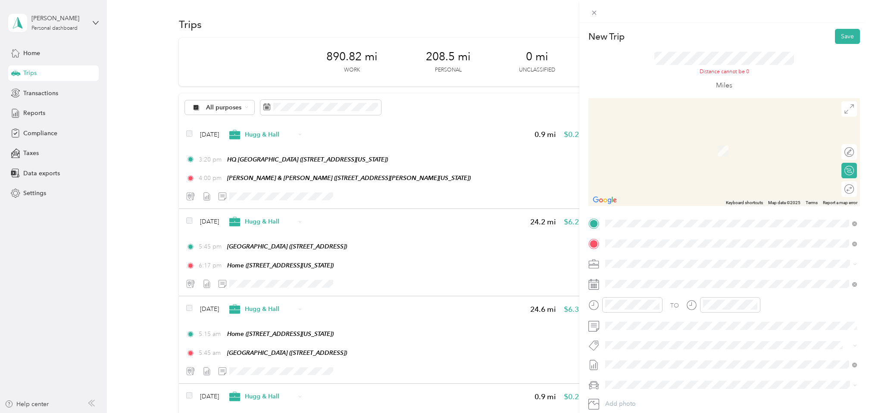
click at [660, 317] on span "[STREET_ADDRESS][US_STATE]" at bounding box center [665, 319] width 86 height 7
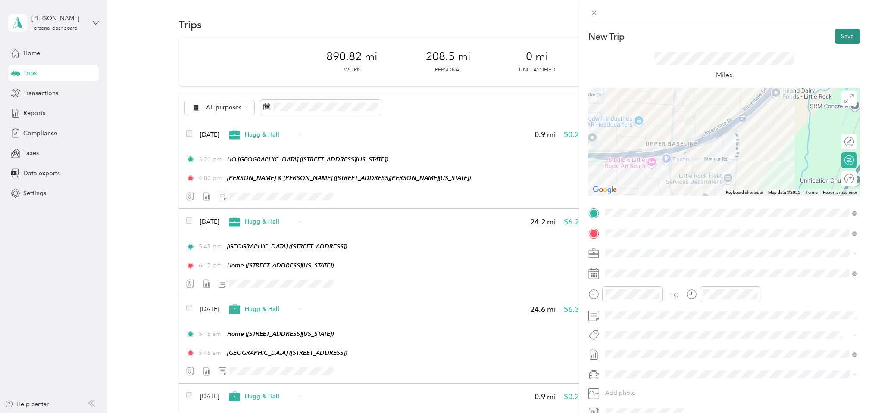
click at [846, 34] on button "Save" at bounding box center [847, 36] width 25 height 15
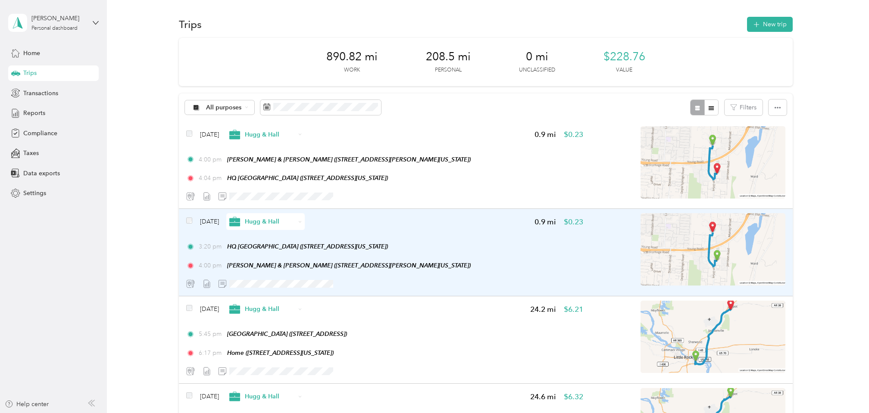
click at [433, 261] on div "3:20 pm HQ [GEOGRAPHIC_DATA] ([STREET_ADDRESS][US_STATE]) 4:00 pm [PERSON_NAME]…" at bounding box center [384, 256] width 397 height 28
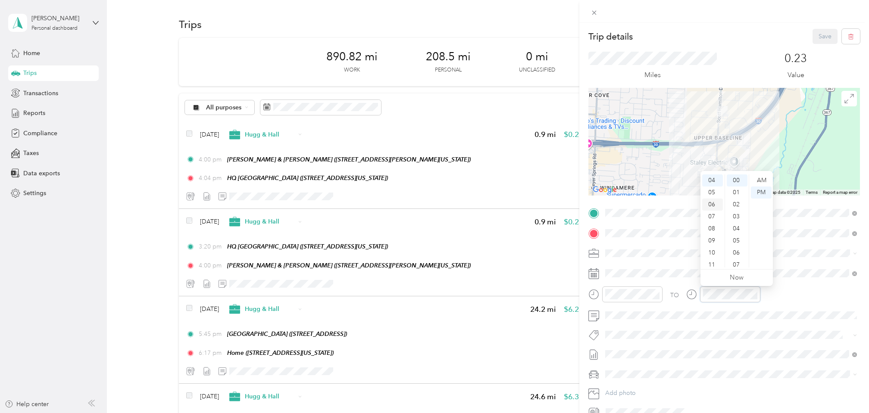
scroll to position [48, 0]
click at [712, 180] on div "04" at bounding box center [712, 181] width 21 height 12
click at [714, 214] on div "03" at bounding box center [712, 217] width 21 height 12
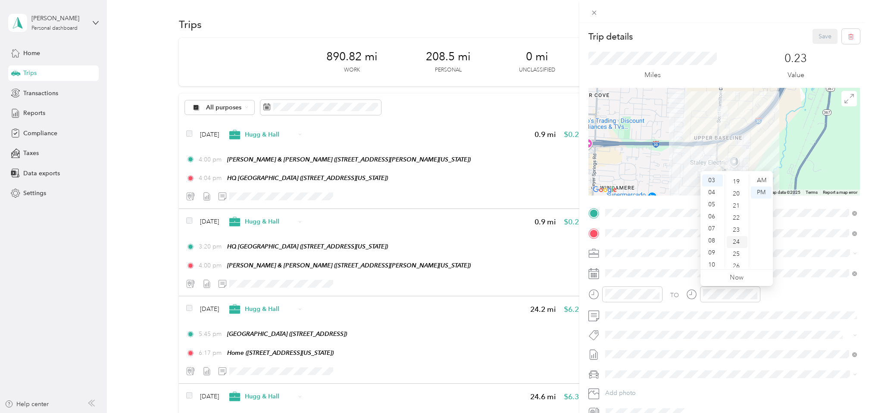
click at [738, 242] on div "24" at bounding box center [737, 242] width 21 height 12
click at [752, 347] on div "TO Add photo" at bounding box center [725, 313] width 272 height 214
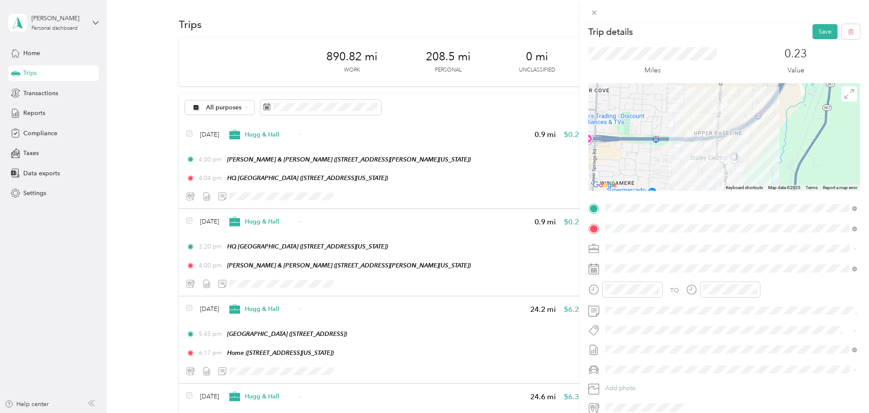
scroll to position [0, 0]
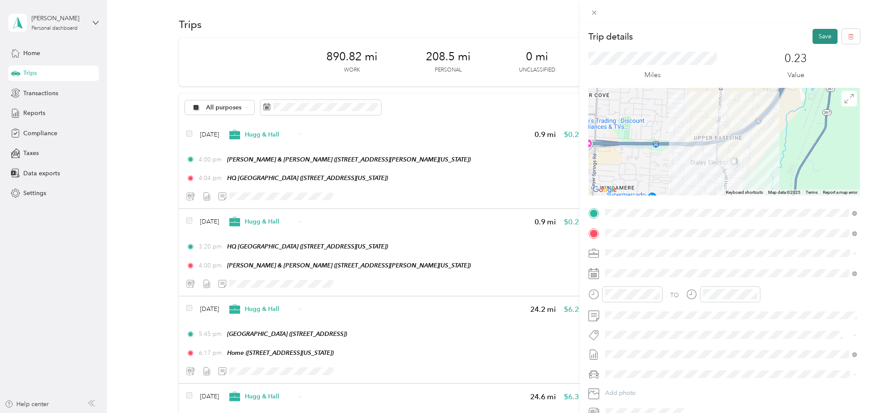
click at [825, 38] on button "Save" at bounding box center [825, 36] width 25 height 15
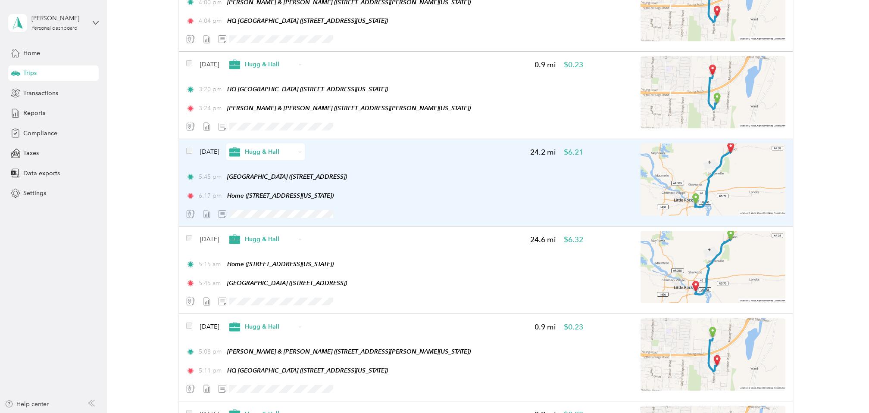
scroll to position [163, 0]
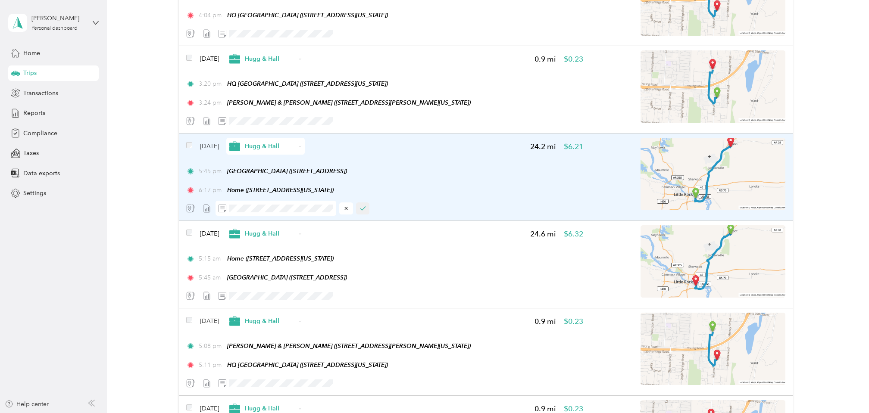
click at [364, 212] on icon "button" at bounding box center [363, 209] width 6 height 6
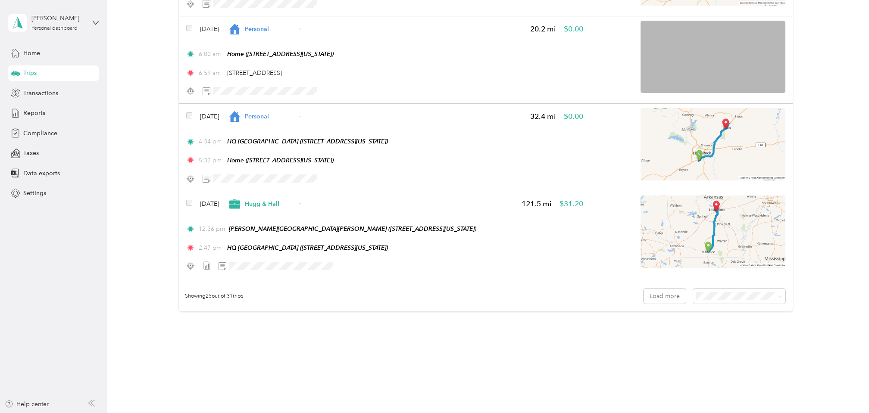
scroll to position [2096, 0]
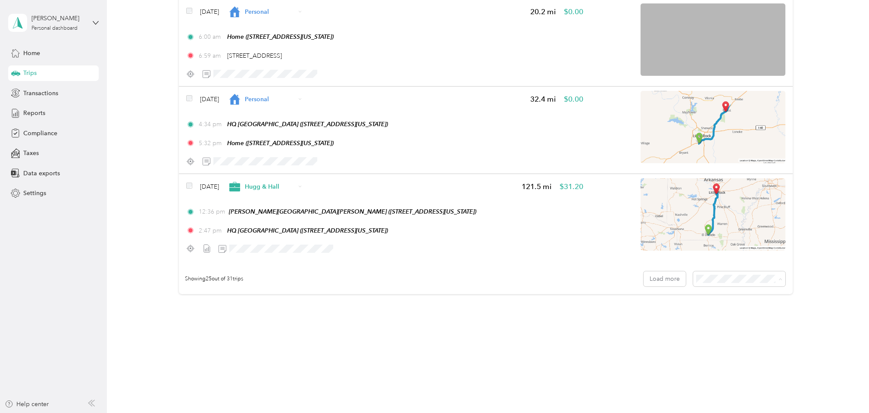
click at [727, 306] on li "50 per load" at bounding box center [743, 310] width 92 height 15
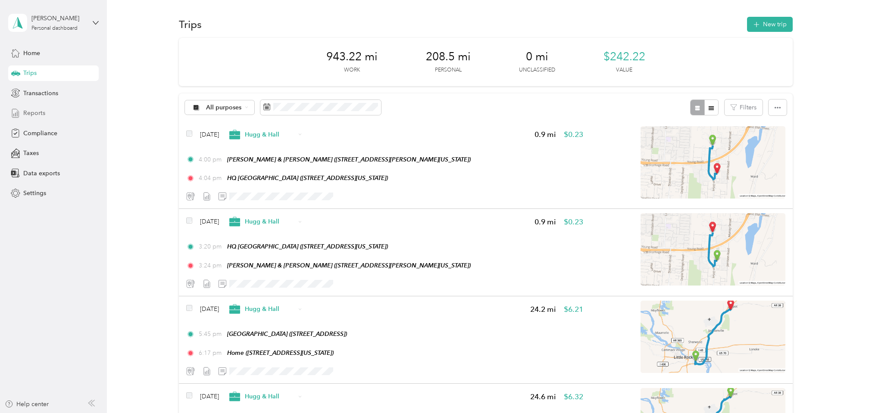
click at [32, 110] on span "Reports" at bounding box center [34, 113] width 22 height 9
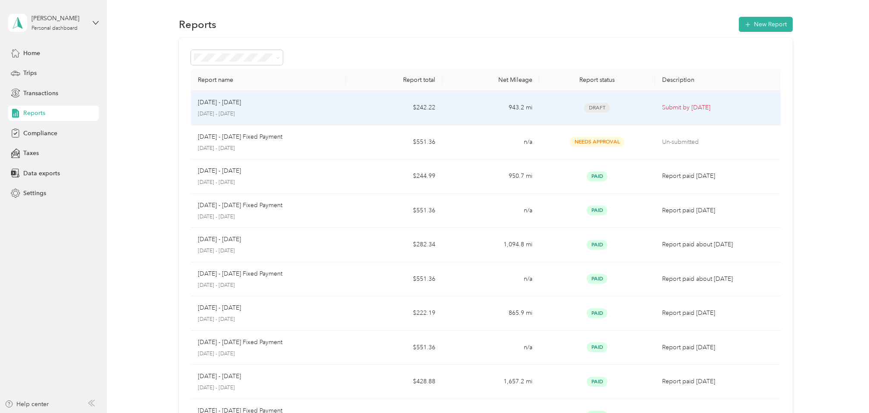
click at [673, 109] on p "Submit by [DATE]" at bounding box center [719, 107] width 115 height 9
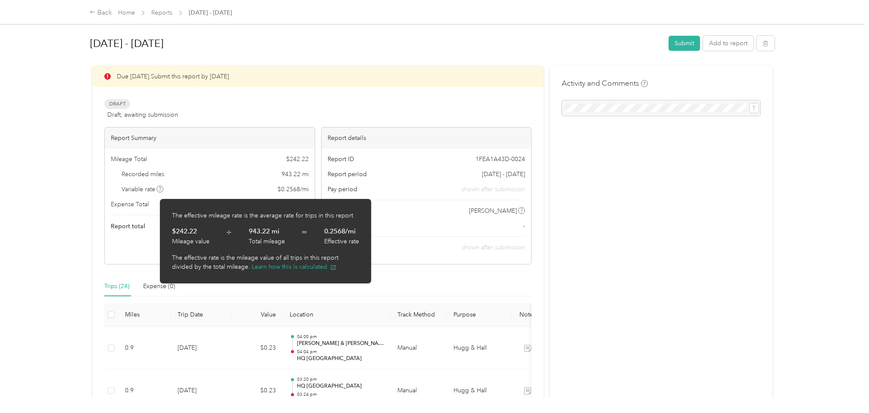
click at [162, 191] on icon at bounding box center [160, 189] width 4 height 4
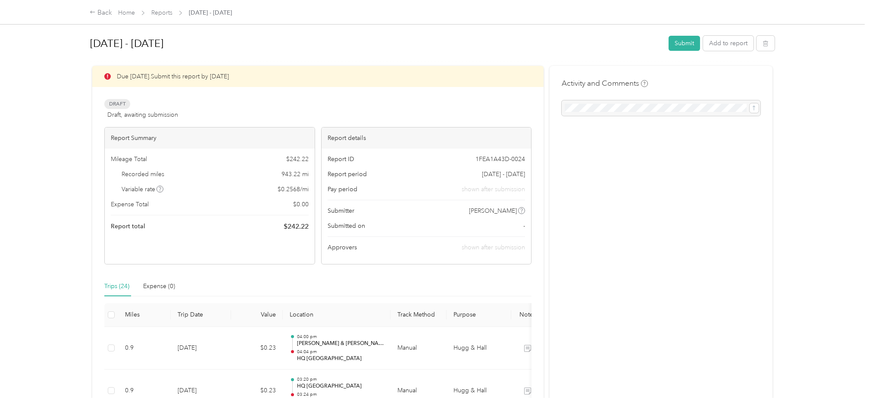
click at [695, 43] on button "Submit" at bounding box center [684, 43] width 31 height 15
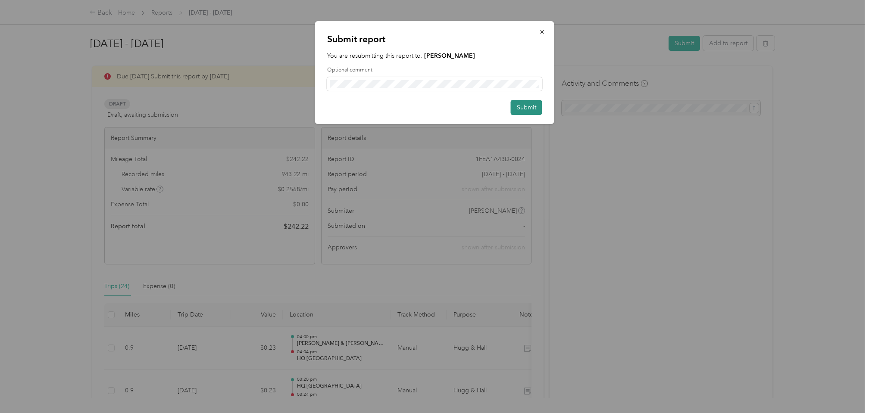
click at [525, 110] on button "Submit" at bounding box center [526, 107] width 31 height 15
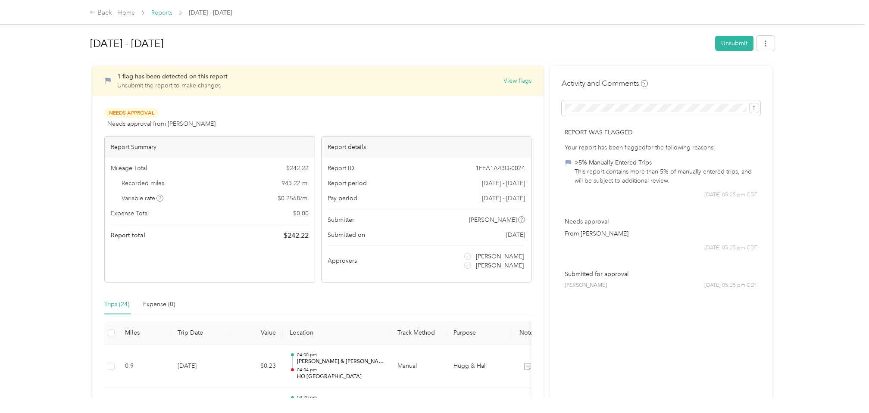
click at [164, 12] on link "Reports" at bounding box center [161, 12] width 21 height 7
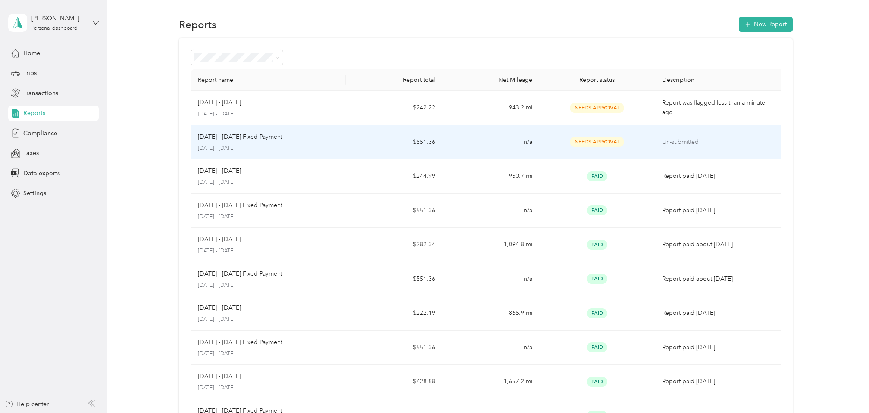
click at [377, 148] on td "$551.36" at bounding box center [394, 142] width 97 height 34
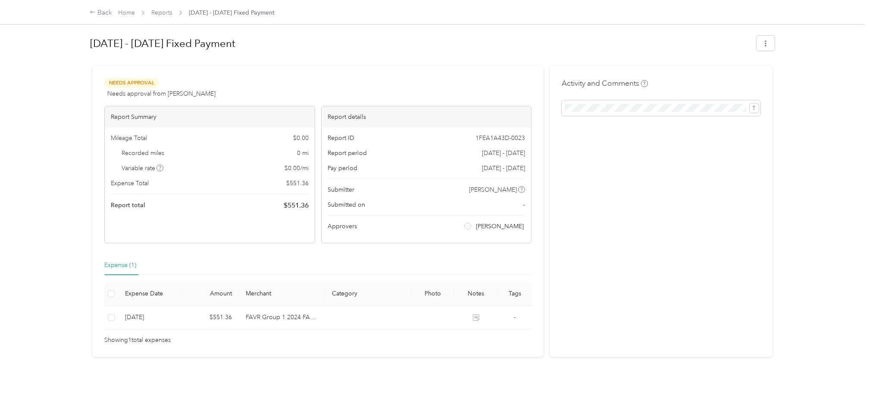
click at [370, 80] on div "Needs Approval Needs approval from [PERSON_NAME] View activity & comments" at bounding box center [317, 88] width 427 height 21
click at [167, 15] on link "Reports" at bounding box center [161, 12] width 21 height 7
